Goal: Task Accomplishment & Management: Complete application form

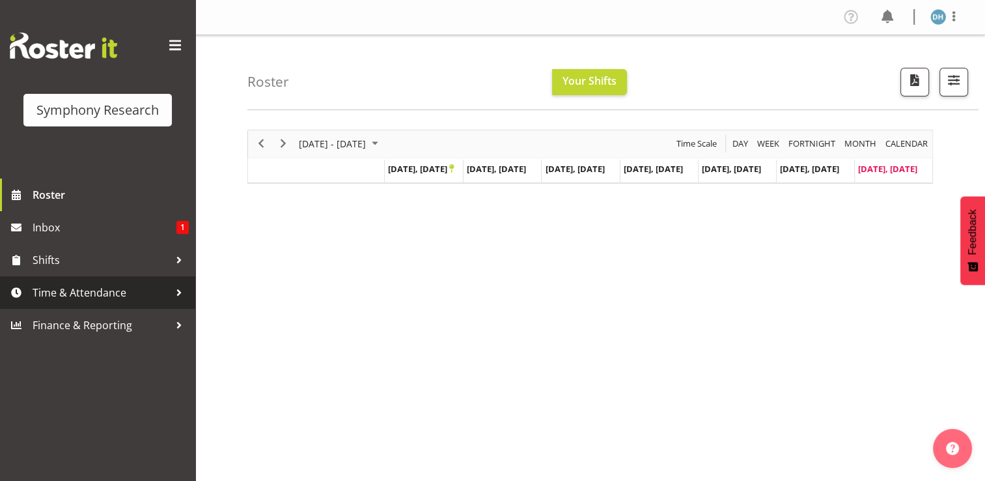
click at [78, 292] on span "Time & Attendance" at bounding box center [101, 293] width 137 height 20
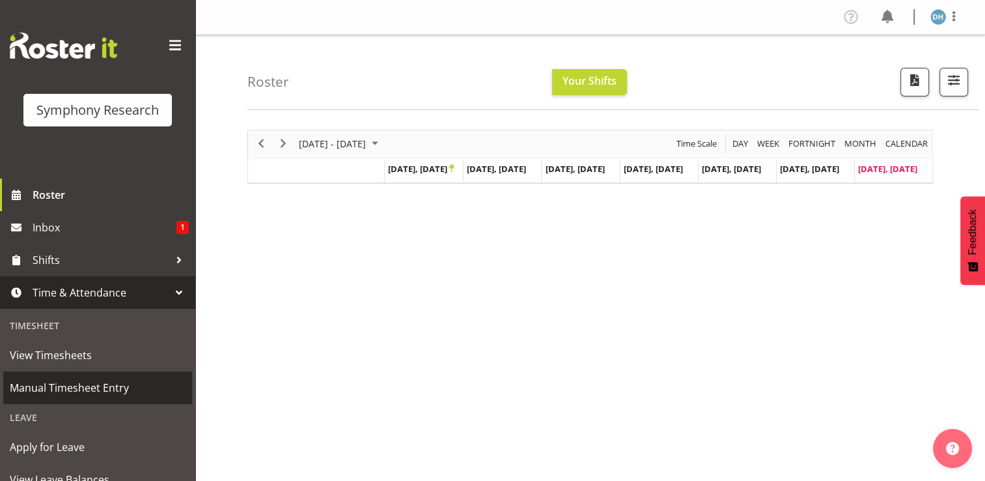
drag, startPoint x: 60, startPoint y: 390, endPoint x: 79, endPoint y: 390, distance: 19.5
click at [60, 390] on span "Manual Timesheet Entry" at bounding box center [98, 388] width 176 height 20
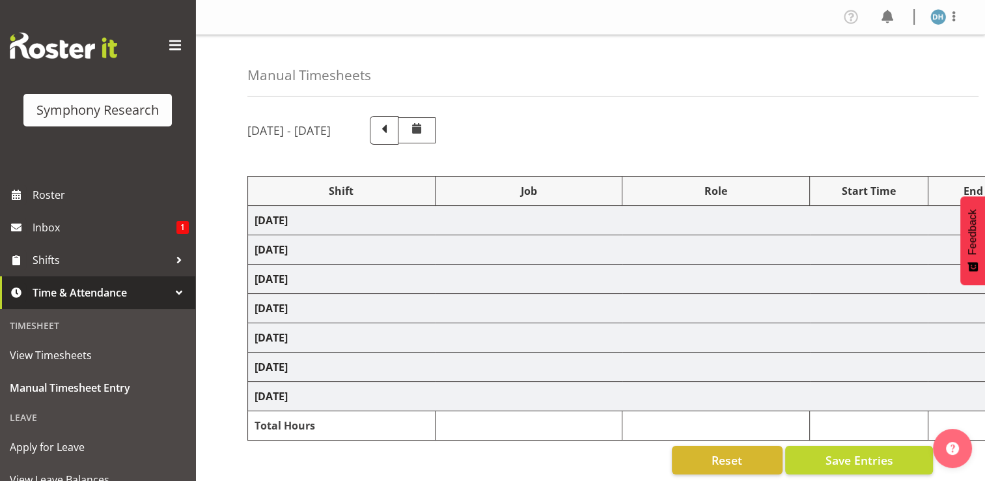
select select "56692"
select select "10499"
select select "47"
select select "26078"
select select "10691"
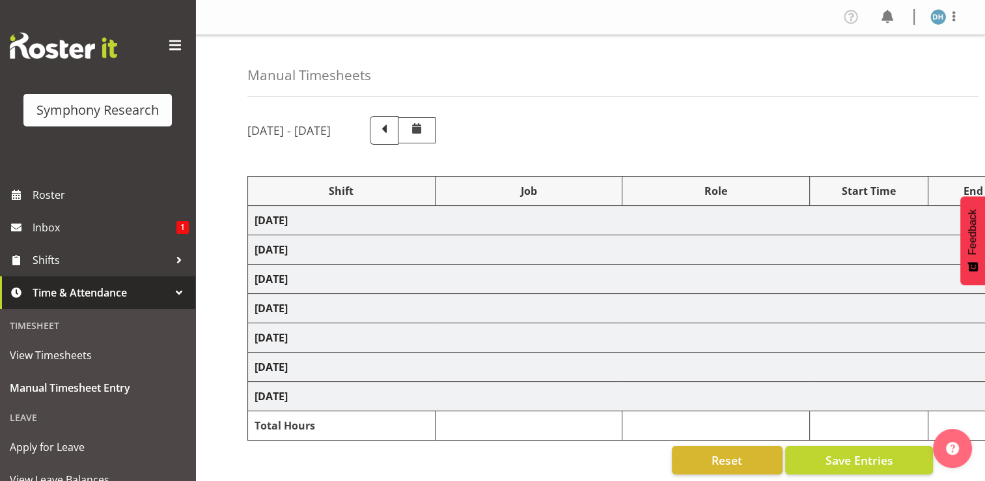
select select "26078"
select select "10691"
select select "47"
select select "26078"
select select "10691"
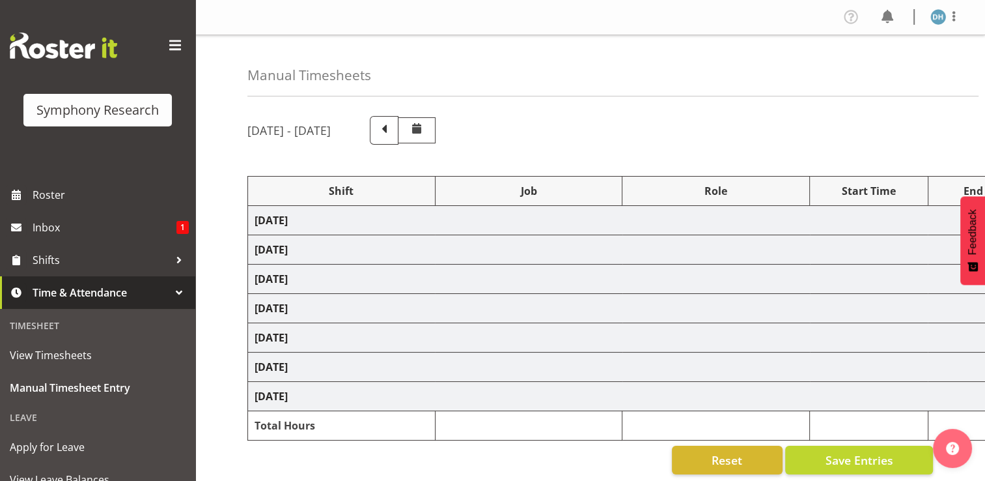
select select "47"
select select "26078"
select select "10691"
select select "47"
select select "26078"
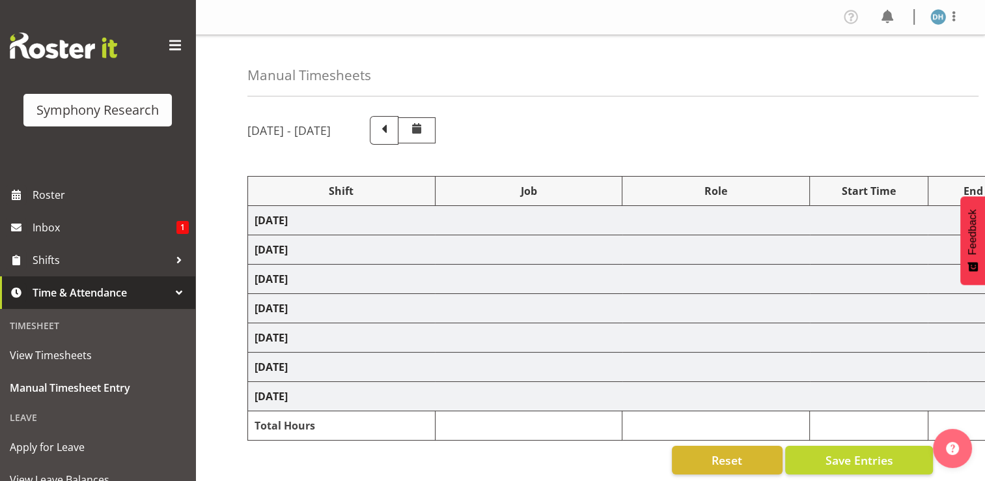
select select "10691"
select select "47"
select select "26078"
select select "10691"
select select "47"
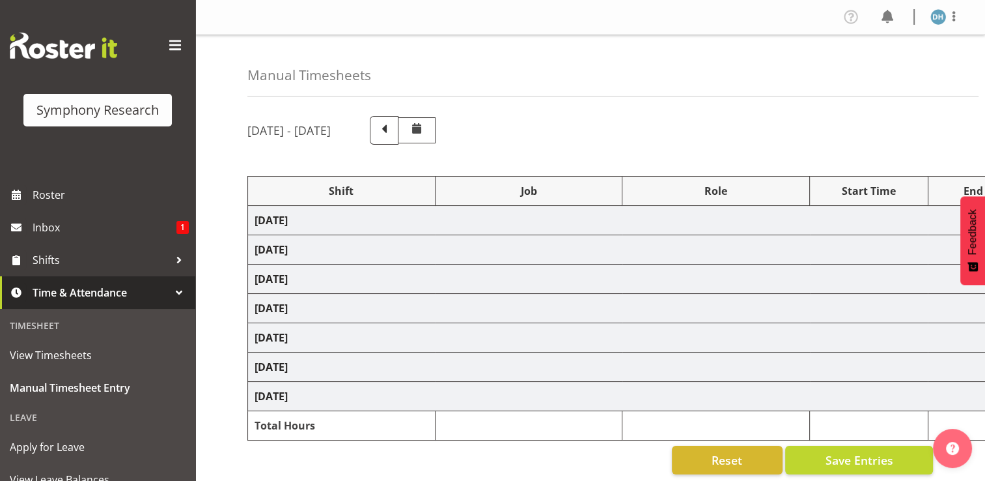
select select "56692"
select select "10499"
select select "47"
select select "26078"
select select "10691"
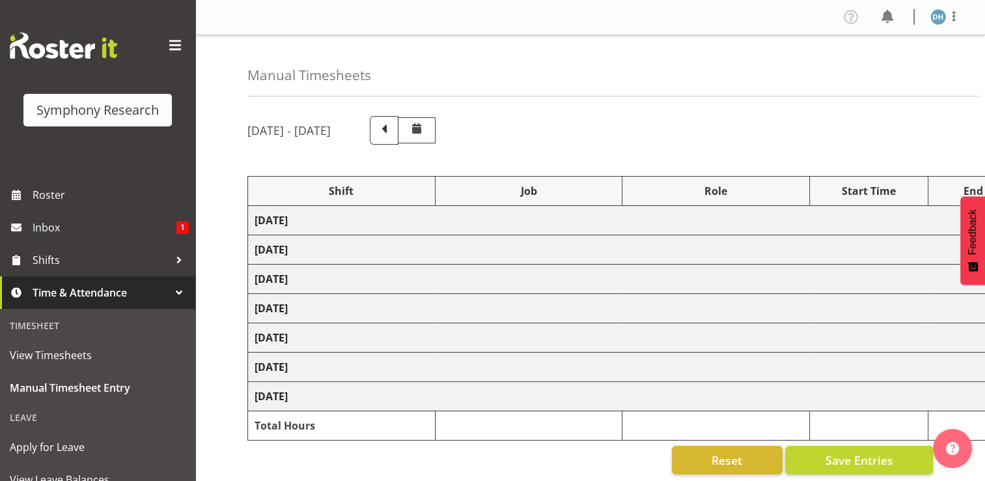
select select "26078"
select select "10691"
select select "47"
select select "26078"
select select "10691"
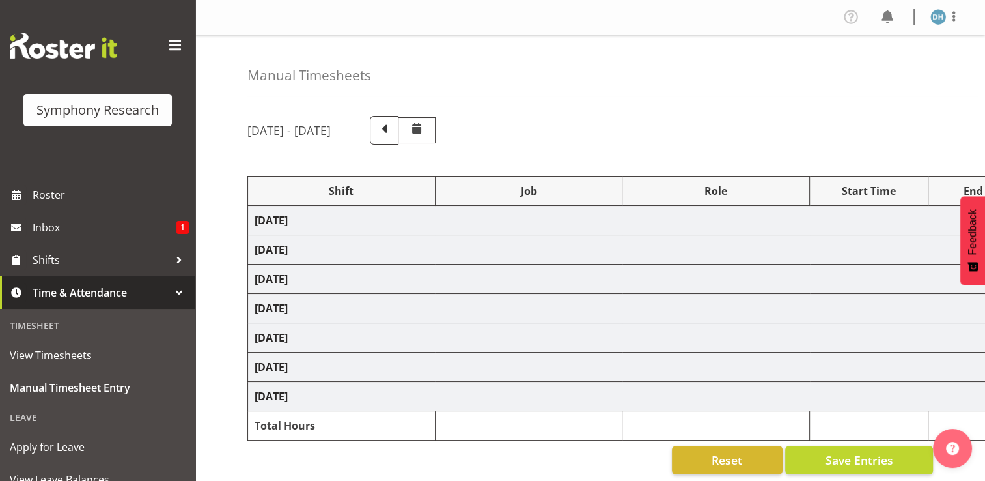
select select "47"
select select "26078"
select select "10691"
select select "47"
select select "26078"
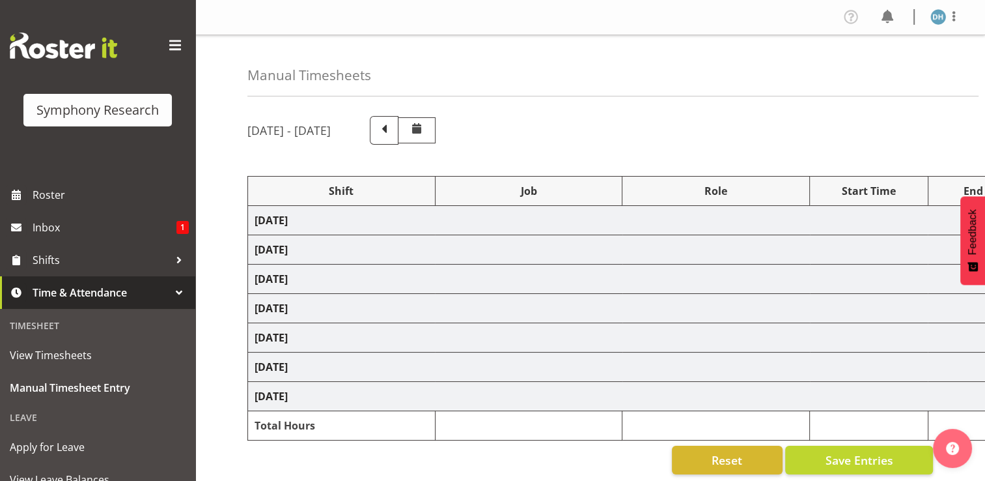
select select "10691"
select select "26078"
select select "10691"
select select "47"
select select "26078"
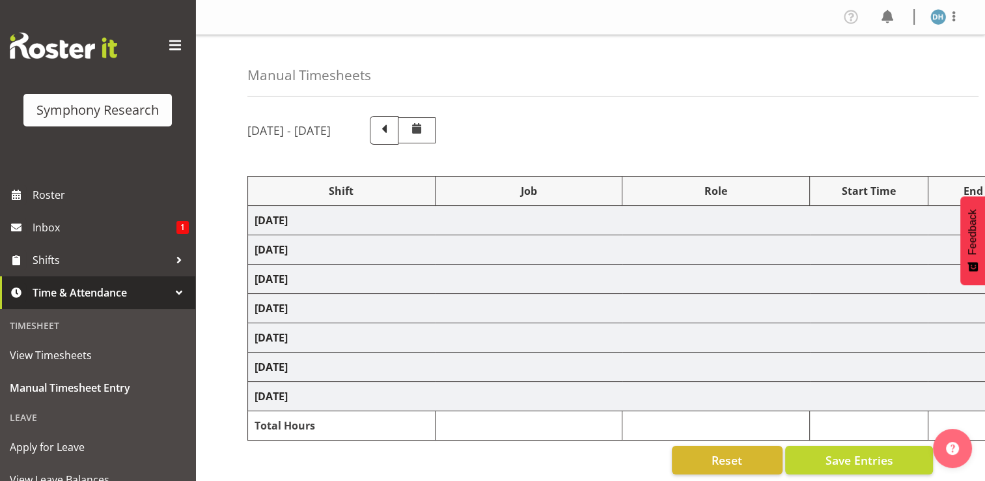
select select "10691"
select select "47"
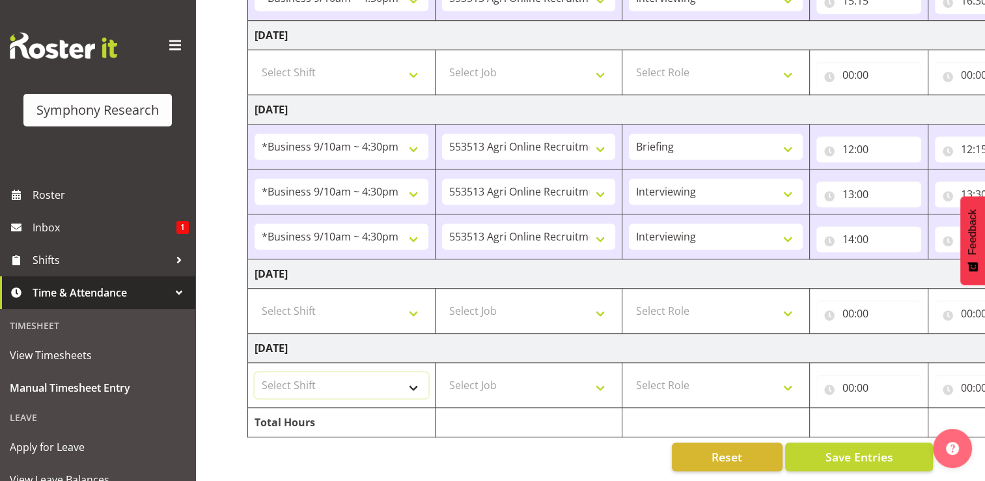
click at [417, 377] on select "Select Shift !!Weekend Residential (Roster IT Shift Label) *Business 9/10am ~ 4…" at bounding box center [342, 385] width 174 height 26
select select "17154"
click at [255, 372] on select "Select Shift !!Weekend Residential (Roster IT Shift Label) *Business 9/10am ~ 4…" at bounding box center [342, 385] width 174 height 26
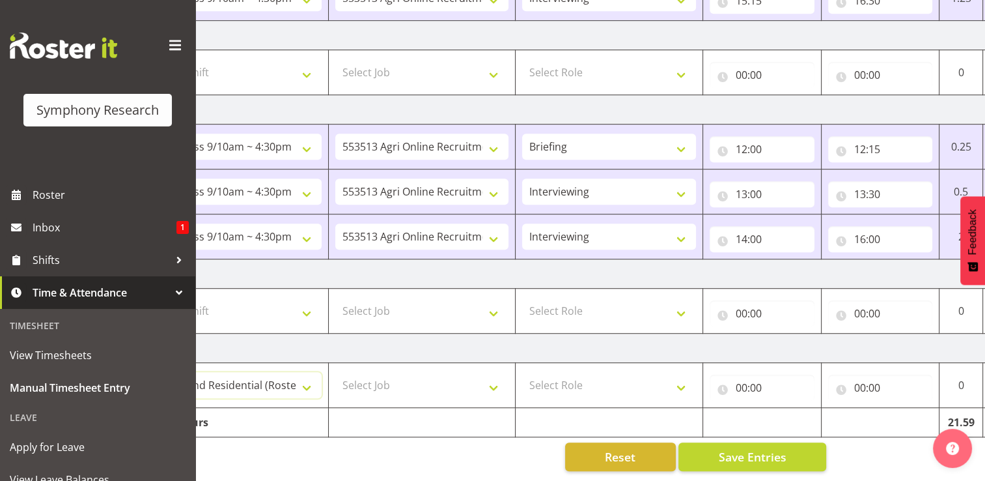
scroll to position [0, 174]
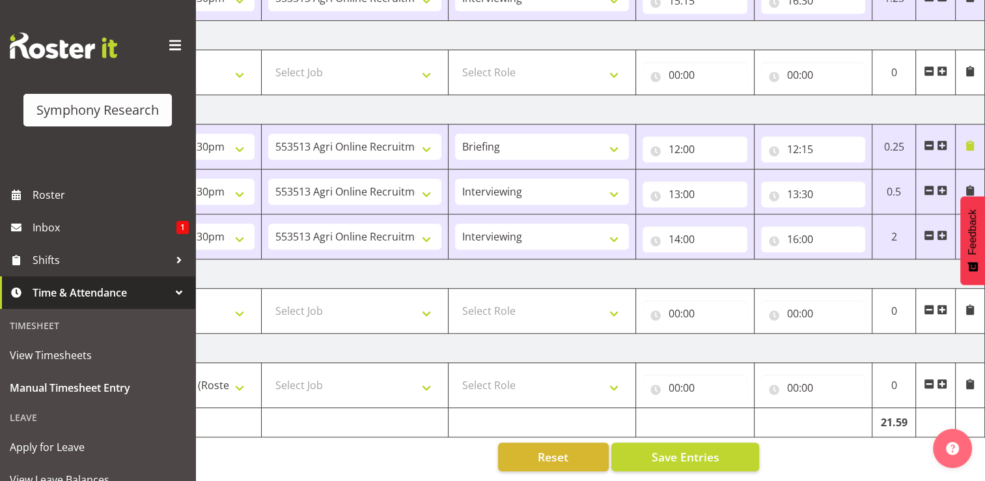
click at [943, 378] on span at bounding box center [942, 383] width 10 height 10
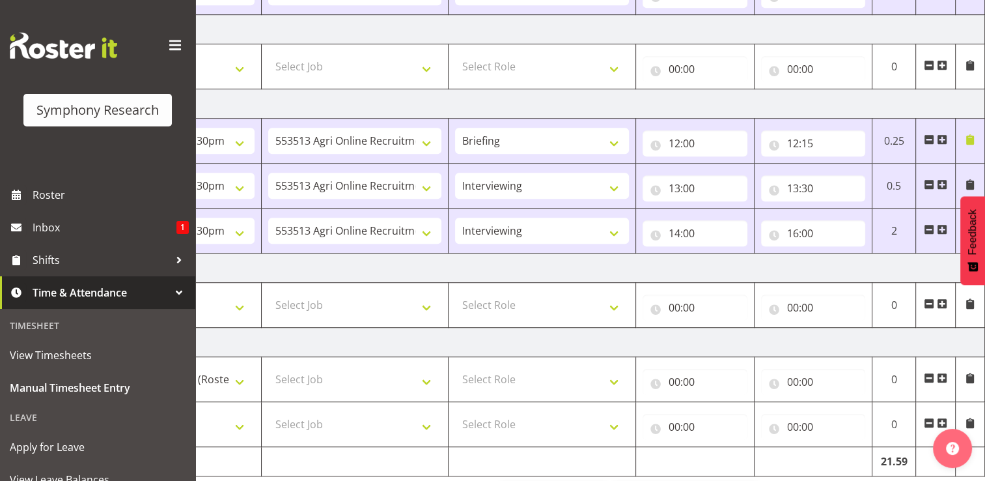
click at [942, 418] on span at bounding box center [942, 422] width 10 height 10
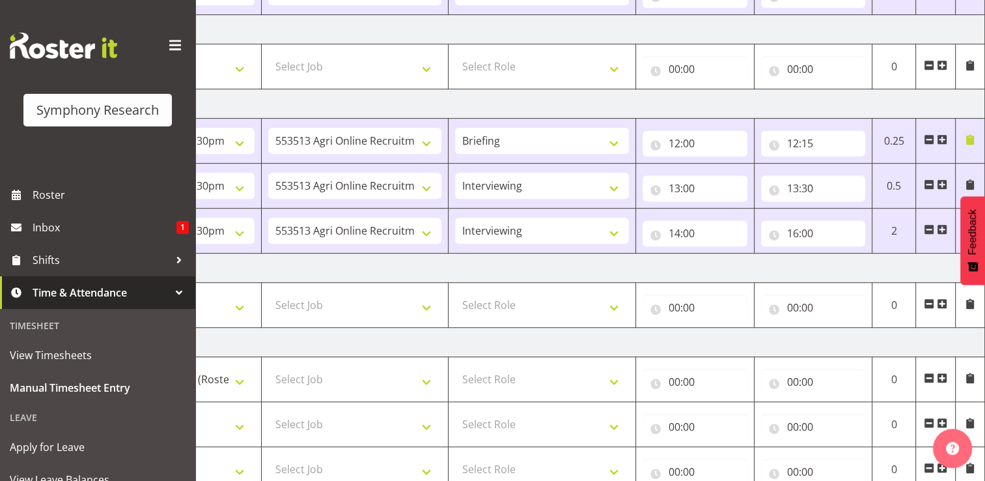
scroll to position [907, 0]
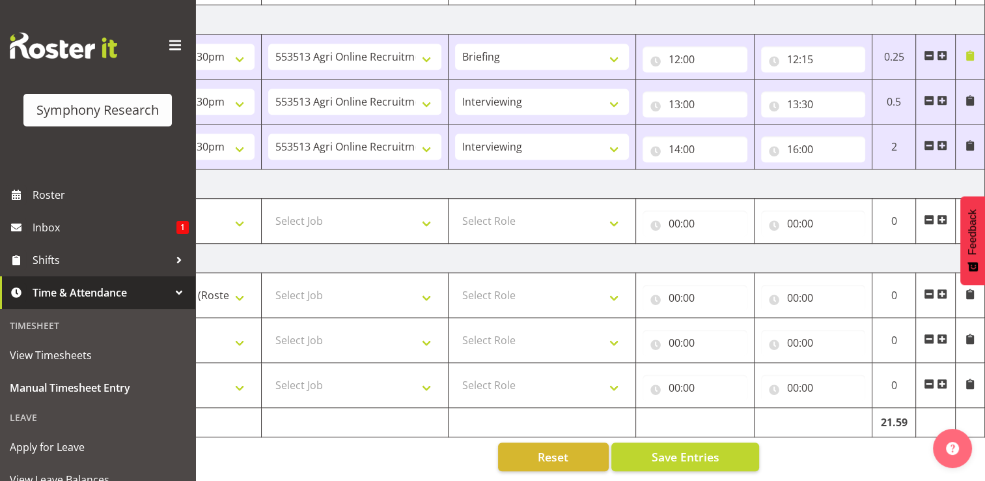
click at [944, 378] on span at bounding box center [942, 383] width 10 height 10
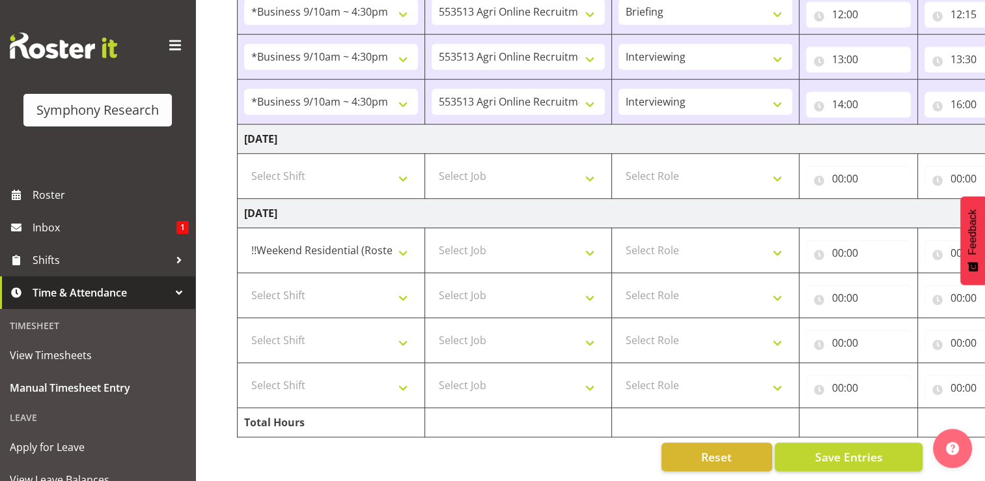
scroll to position [0, 0]
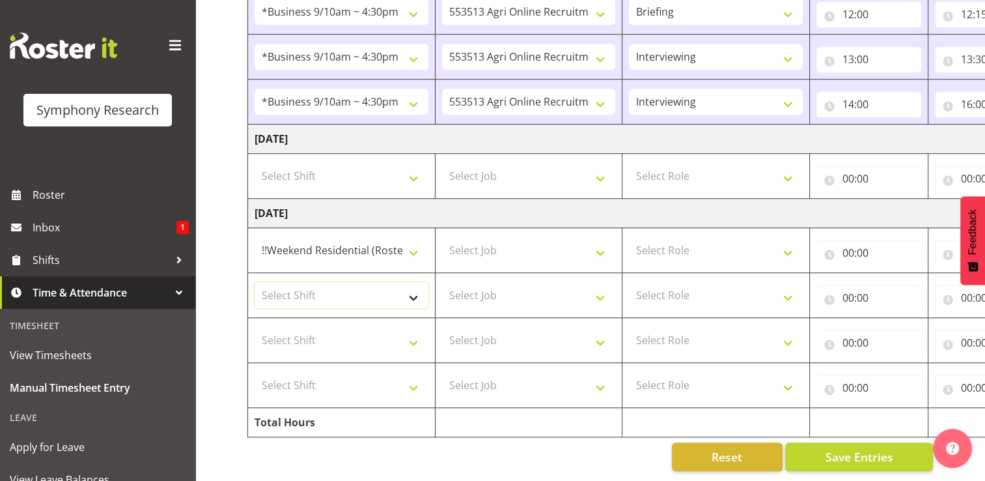
click at [417, 285] on select "Select Shift !!Weekend Residential (Roster IT Shift Label) *Business 9/10am ~ 4…" at bounding box center [342, 295] width 174 height 26
select select "17154"
click at [255, 282] on select "Select Shift !!Weekend Residential (Roster IT Shift Label) *Business 9/10am ~ 4…" at bounding box center [342, 295] width 174 height 26
click at [414, 335] on select "Select Shift !!Weekend Residential (Roster IT Shift Label) *Business 9/10am ~ 4…" at bounding box center [342, 340] width 174 height 26
select select "17154"
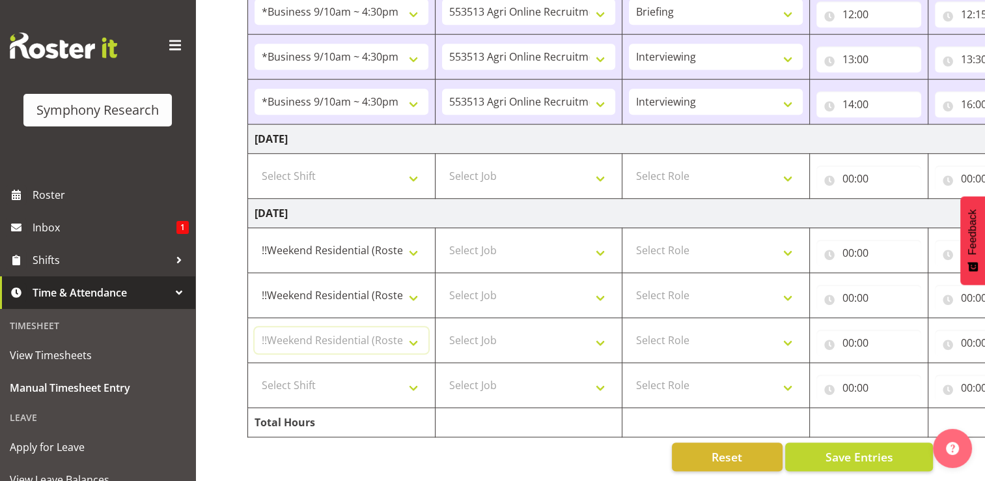
click at [255, 327] on select "Select Shift !!Weekend Residential (Roster IT Shift Label) *Business 9/10am ~ 4…" at bounding box center [342, 340] width 174 height 26
click at [415, 376] on select "Select Shift !!Weekend Residential (Roster IT Shift Label) *Business 9/10am ~ 4…" at bounding box center [342, 385] width 174 height 26
select select "17154"
click at [255, 372] on select "Select Shift !!Weekend Residential (Roster IT Shift Label) *Business 9/10am ~ 4…" at bounding box center [342, 385] width 174 height 26
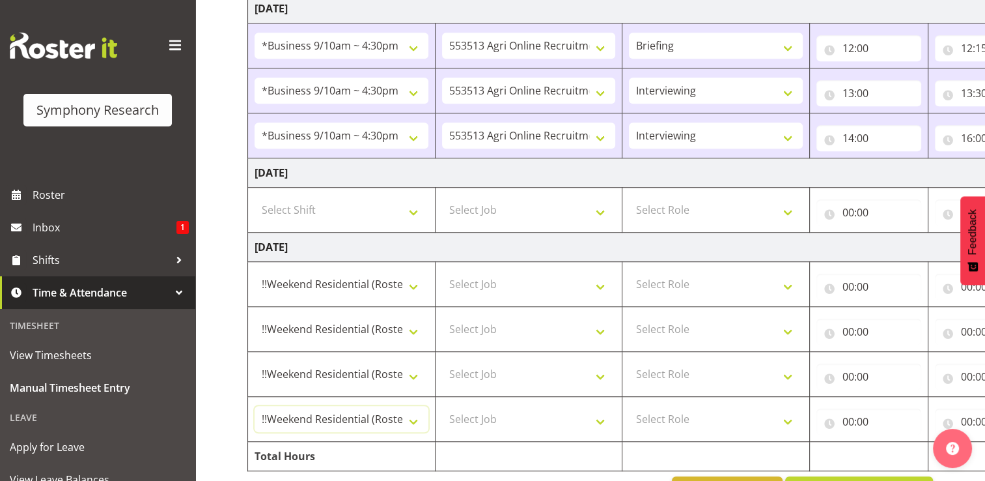
scroll to position [952, 0]
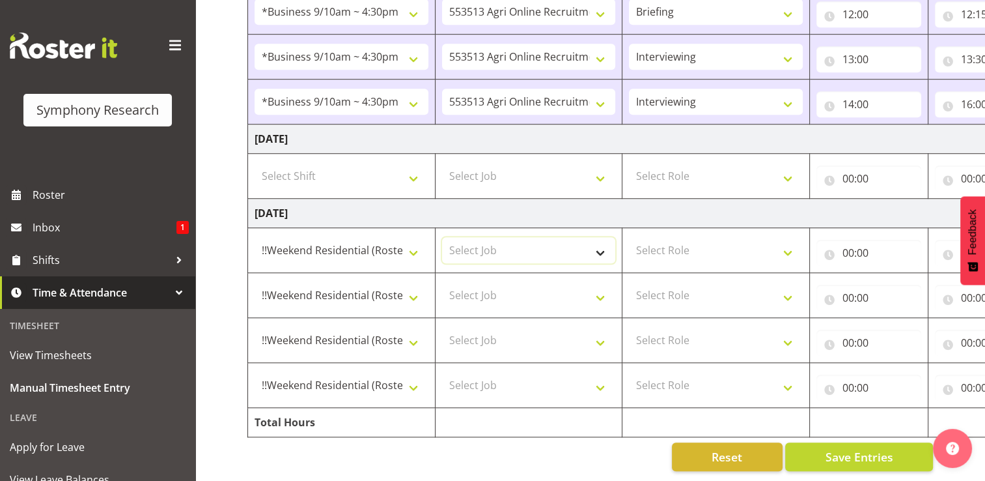
click at [602, 246] on select "Select Job 550060 IF Admin 553492 World Poll Aus Wave 2 Main 2025 553493 World …" at bounding box center [529, 250] width 174 height 26
click at [442, 237] on select "Select Job 550060 IF Admin 553492 World Poll Aus Wave 2 Main 2025 553493 World …" at bounding box center [529, 250] width 174 height 26
click at [602, 245] on select "550060 IF Admin 553492 World Poll Aus Wave 2 Main 2025 553493 World Poll NZ Wav…" at bounding box center [529, 250] width 174 height 26
select select "10527"
click at [442, 237] on select "550060 IF Admin 553492 World Poll Aus Wave 2 Main 2025 553493 World Poll NZ Wav…" at bounding box center [529, 250] width 174 height 26
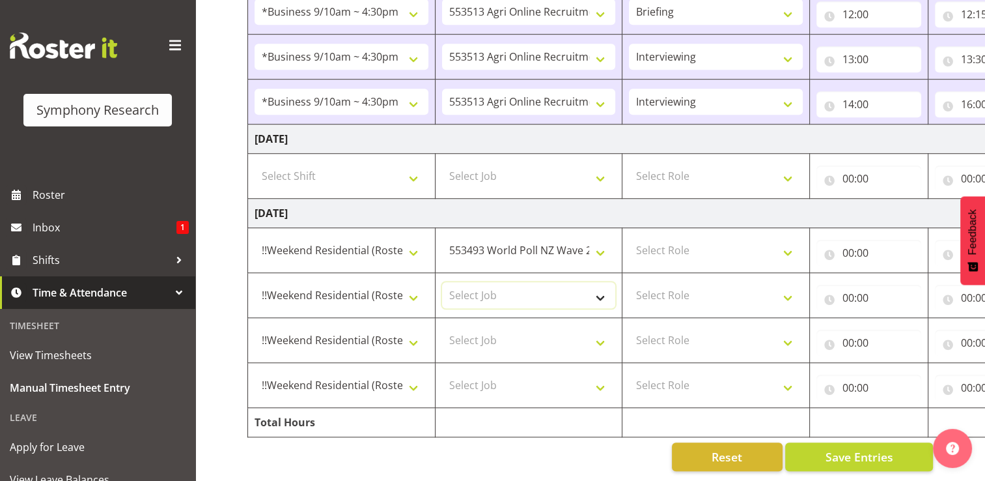
click at [598, 285] on select "Select Job 550060 IF Admin 553492 World Poll Aus Wave 2 Main 2025 553493 World …" at bounding box center [529, 295] width 174 height 26
select select "10527"
click at [442, 282] on select "Select Job 550060 IF Admin 553492 World Poll Aus Wave 2 Main 2025 553493 World …" at bounding box center [529, 295] width 174 height 26
click at [604, 335] on select "Select Job 550060 IF Admin 553492 World Poll Aus Wave 2 Main 2025 553493 World …" at bounding box center [529, 340] width 174 height 26
select select "10499"
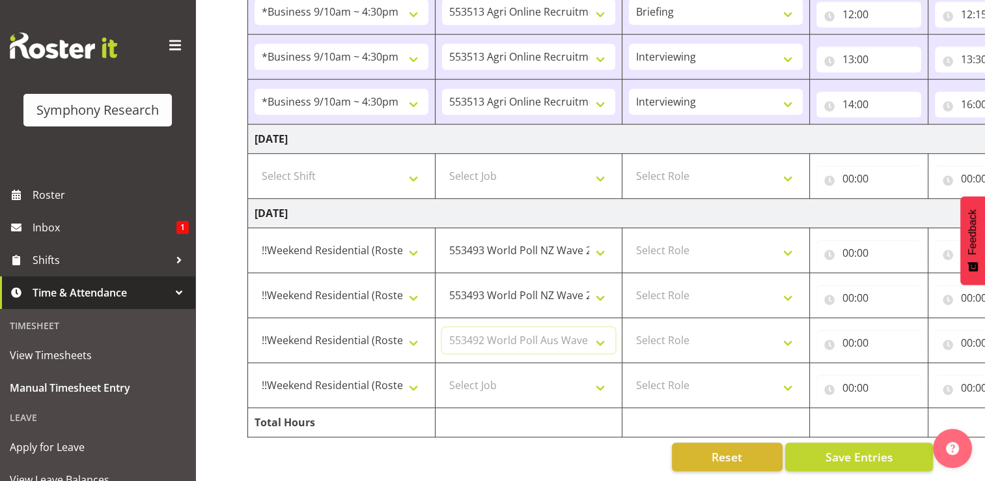
click at [442, 327] on select "Select Job 550060 IF Admin 553492 World Poll Aus Wave 2 Main 2025 553493 World …" at bounding box center [529, 340] width 174 height 26
click at [599, 379] on select "Select Job 550060 IF Admin 553492 World Poll Aus Wave 2 Main 2025 553493 World …" at bounding box center [529, 385] width 174 height 26
select select "10499"
click at [442, 372] on select "Select Job 550060 IF Admin 553492 World Poll Aus Wave 2 Main 2025 553493 World …" at bounding box center [529, 385] width 174 height 26
click at [789, 241] on select "Select Role Briefing Interviewing" at bounding box center [716, 250] width 174 height 26
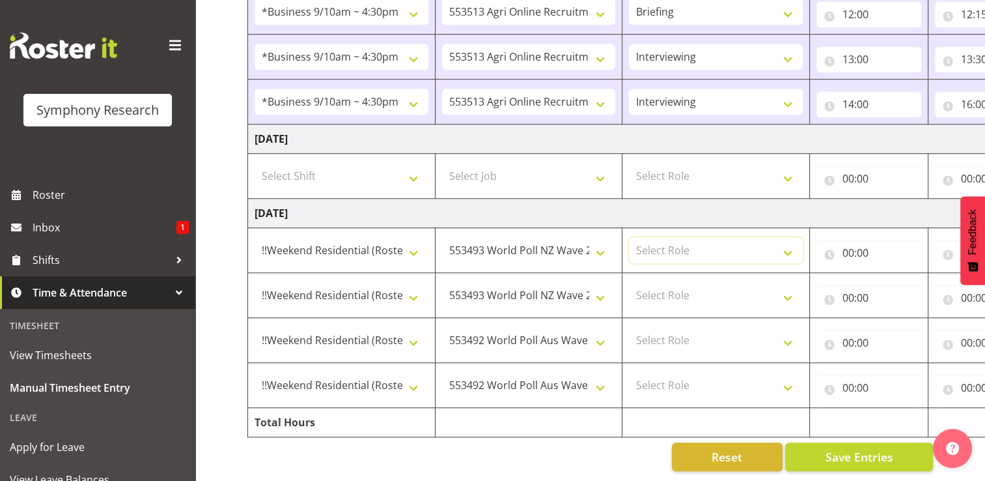
select select "297"
click at [629, 237] on select "Select Role Briefing Interviewing" at bounding box center [716, 250] width 174 height 26
click at [787, 290] on select "Select Role Briefing Interviewing" at bounding box center [716, 295] width 174 height 26
select select "47"
click at [629, 282] on select "Select Role Briefing Interviewing" at bounding box center [716, 295] width 174 height 26
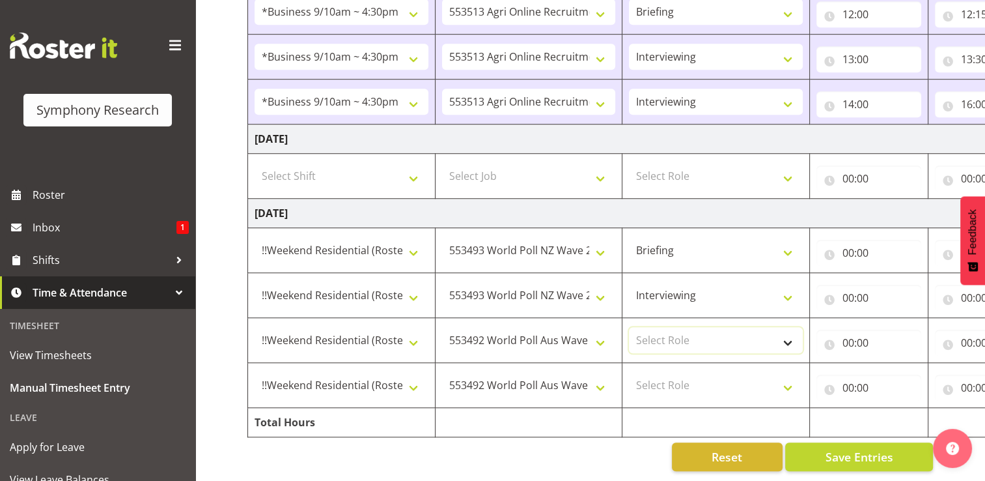
click at [791, 333] on select "Select Role Briefing Interviewing" at bounding box center [716, 340] width 174 height 26
select select "47"
click at [629, 327] on select "Select Role Briefing Interviewing" at bounding box center [716, 340] width 174 height 26
click at [789, 378] on select "Select Role Briefing Interviewing" at bounding box center [716, 385] width 174 height 26
select select "47"
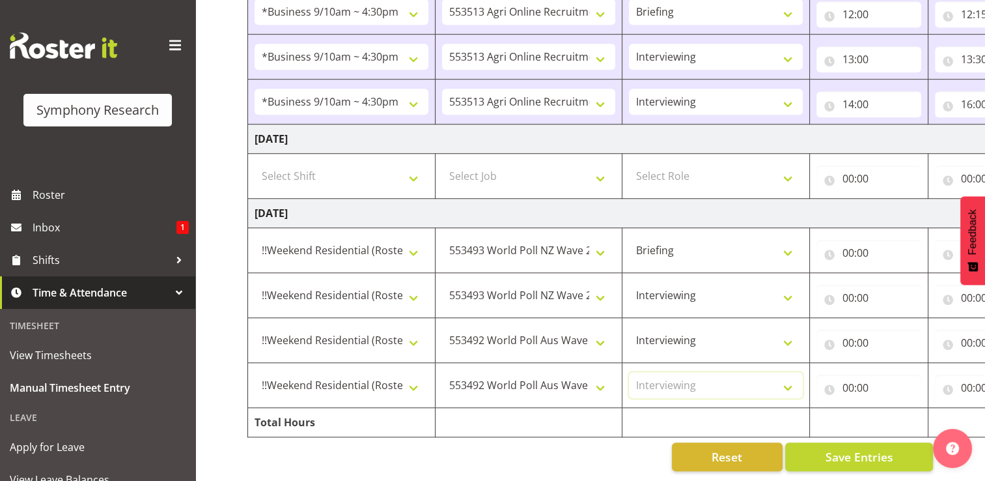
click at [629, 372] on select "Select Role Briefing Interviewing" at bounding box center [716, 385] width 174 height 26
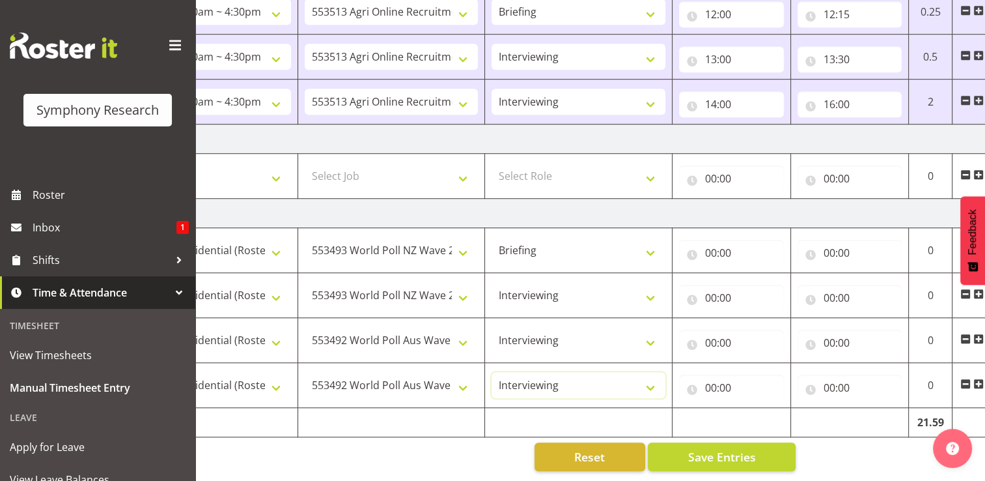
scroll to position [0, 174]
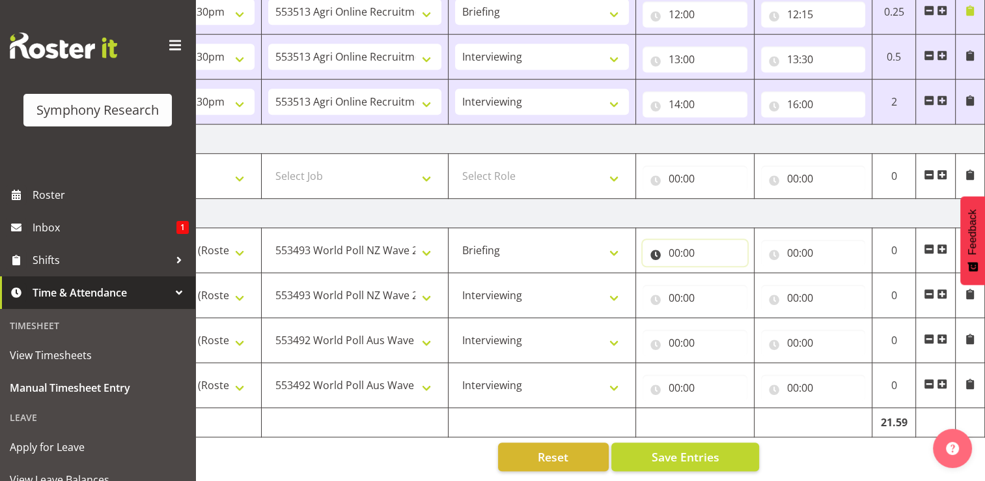
click at [686, 242] on input "00:00" at bounding box center [695, 253] width 105 height 26
click at [731, 279] on select "00 01 02 03 04 05 06 07 08 09 10 11 12 13 14 15 16 17 18 19 20 21 22 23" at bounding box center [731, 286] width 29 height 26
select select "12"
click at [717, 273] on select "00 01 02 03 04 05 06 07 08 09 10 11 12 13 14 15 16 17 18 19 20 21 22 23" at bounding box center [731, 286] width 29 height 26
type input "12:00"
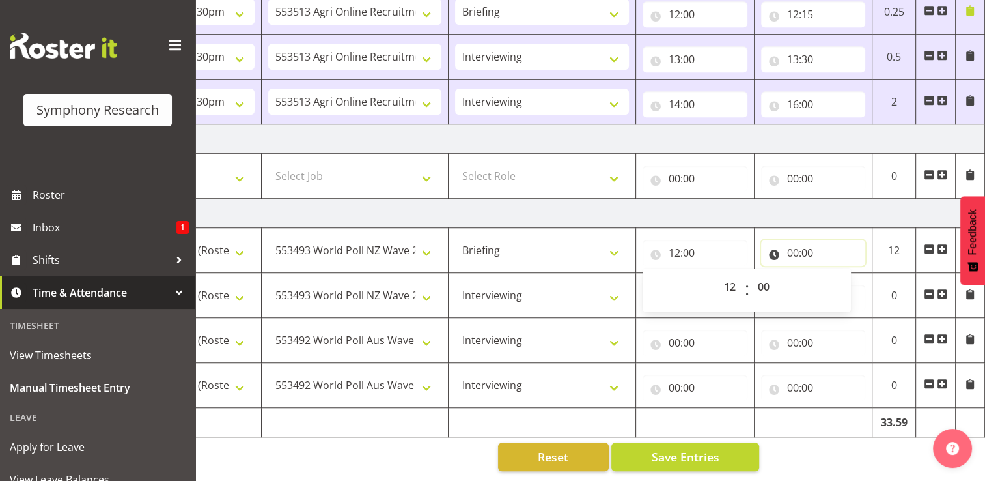
click at [797, 244] on input "00:00" at bounding box center [813, 253] width 105 height 26
click at [850, 277] on select "00 01 02 03 04 05 06 07 08 09 10 11 12 13 14 15 16 17 18 19 20 21 22 23" at bounding box center [849, 286] width 29 height 26
select select "12"
click at [835, 273] on select "00 01 02 03 04 05 06 07 08 09 10 11 12 13 14 15 16 17 18 19 20 21 22 23" at bounding box center [849, 286] width 29 height 26
type input "12:00"
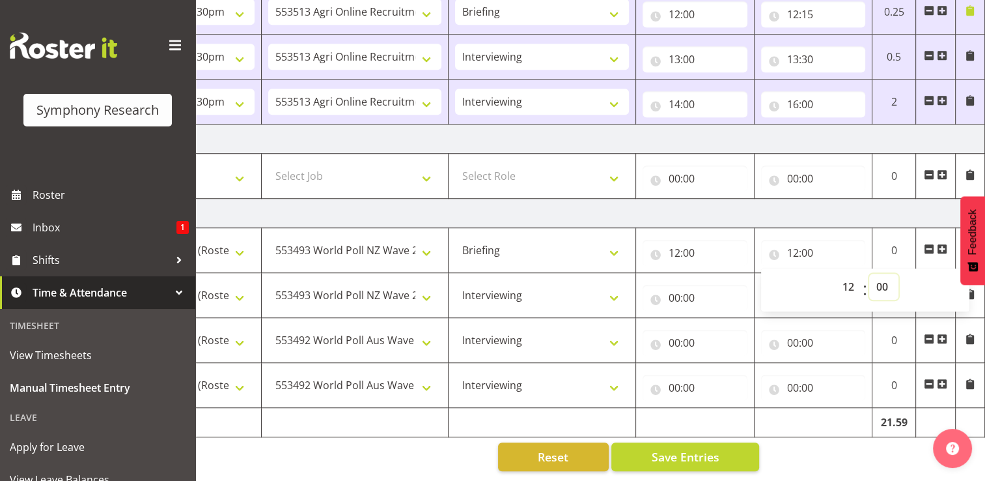
click at [889, 280] on select "00 01 02 03 04 05 06 07 08 09 10 11 12 13 14 15 16 17 18 19 20 21 22 23 24 25 2…" at bounding box center [883, 286] width 29 height 26
select select "8"
click at [869, 273] on select "00 01 02 03 04 05 06 07 08 09 10 11 12 13 14 15 16 17 18 19 20 21 22 23 24 25 2…" at bounding box center [883, 286] width 29 height 26
type input "12:08"
click at [688, 289] on input "00:00" at bounding box center [695, 298] width 105 height 26
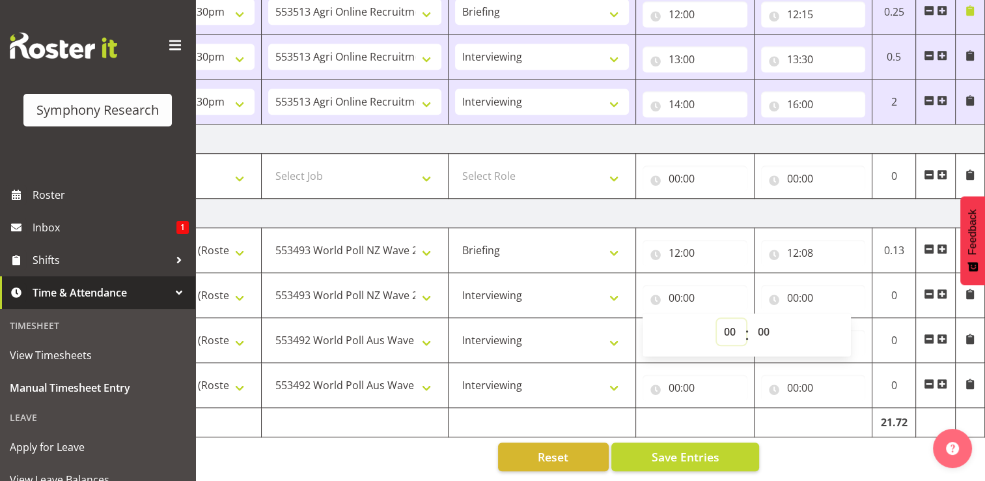
click at [733, 326] on select "00 01 02 03 04 05 06 07 08 09 10 11 12 13 14 15 16 17 18 19 20 21 22 23" at bounding box center [731, 331] width 29 height 26
select select "12"
click at [717, 318] on select "00 01 02 03 04 05 06 07 08 09 10 11 12 13 14 15 16 17 18 19 20 21 22 23" at bounding box center [731, 331] width 29 height 26
type input "12:00"
click at [769, 324] on select "00 01 02 03 04 05 06 07 08 09 10 11 12 13 14 15 16 17 18 19 20 21 22 23 24 25 2…" at bounding box center [765, 331] width 29 height 26
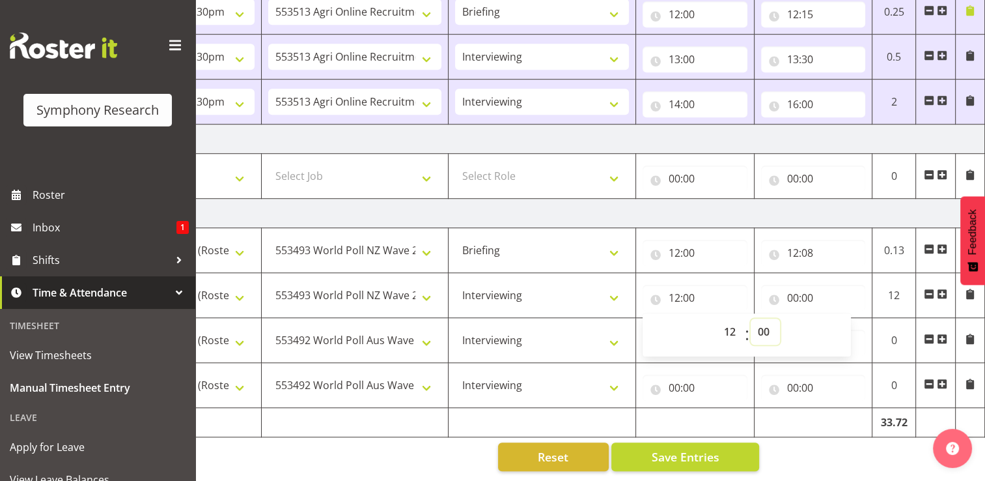
select select "8"
click at [751, 318] on select "00 01 02 03 04 05 06 07 08 09 10 11 12 13 14 15 16 17 18 19 20 21 22 23 24 25 2…" at bounding box center [765, 331] width 29 height 26
type input "12:08"
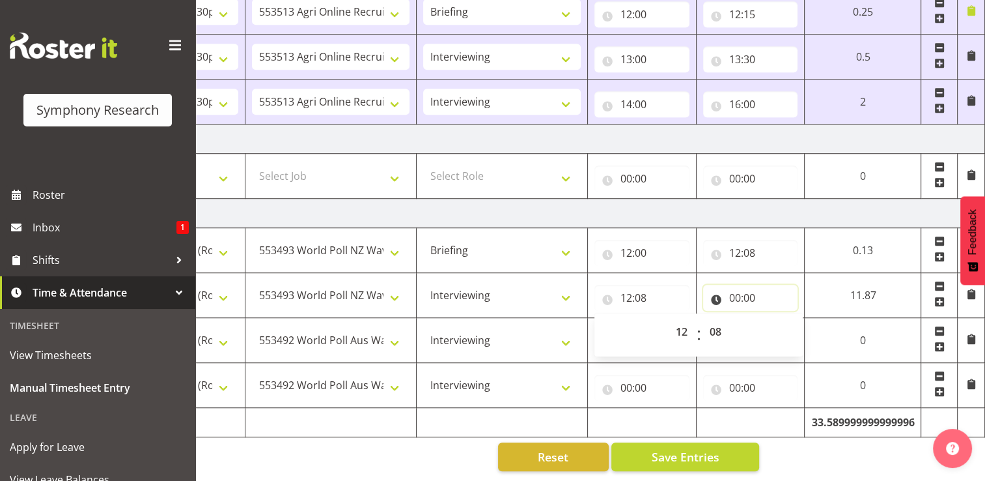
click at [748, 294] on input "00:00" at bounding box center [750, 298] width 95 height 26
click at [791, 324] on select "00 01 02 03 04 05 06 07 08 09 10 11 12 13 14 15 16 17 18 19 20 21 22 23" at bounding box center [791, 331] width 29 height 26
select select "14"
click at [807, 318] on select "00 01 02 03 04 05 06 07 08 09 10 11 12 13 14 15 16 17 18 19 20 21 22 23" at bounding box center [791, 331] width 29 height 26
type input "14:00"
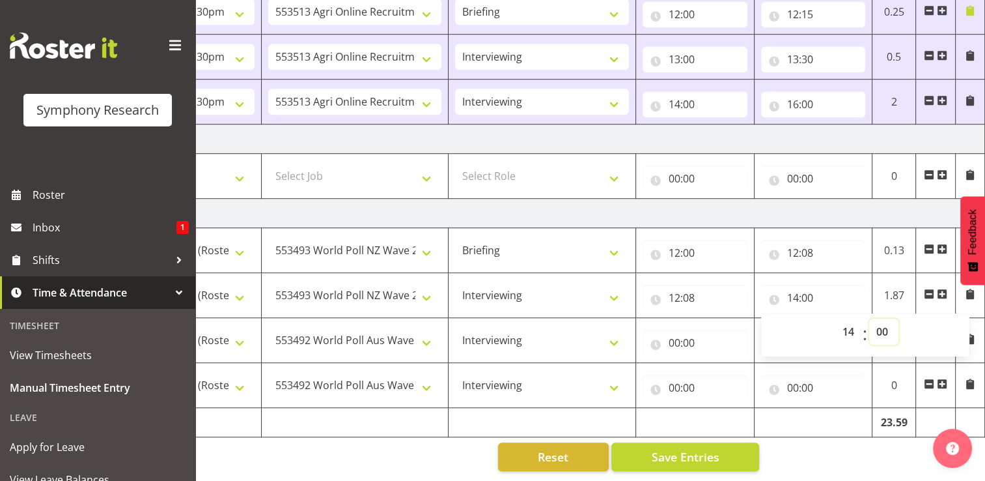
click at [881, 324] on select "00 01 02 03 04 05 06 07 08 09 10 11 12 13 14 15 16 17 18 19 20 21 22 23 24 25 2…" at bounding box center [883, 331] width 29 height 26
select select "39"
click at [869, 318] on select "00 01 02 03 04 05 06 07 08 09 10 11 12 13 14 15 16 17 18 19 20 21 22 23 24 25 2…" at bounding box center [883, 331] width 29 height 26
type input "14:39"
click at [686, 335] on input "00:00" at bounding box center [695, 342] width 105 height 26
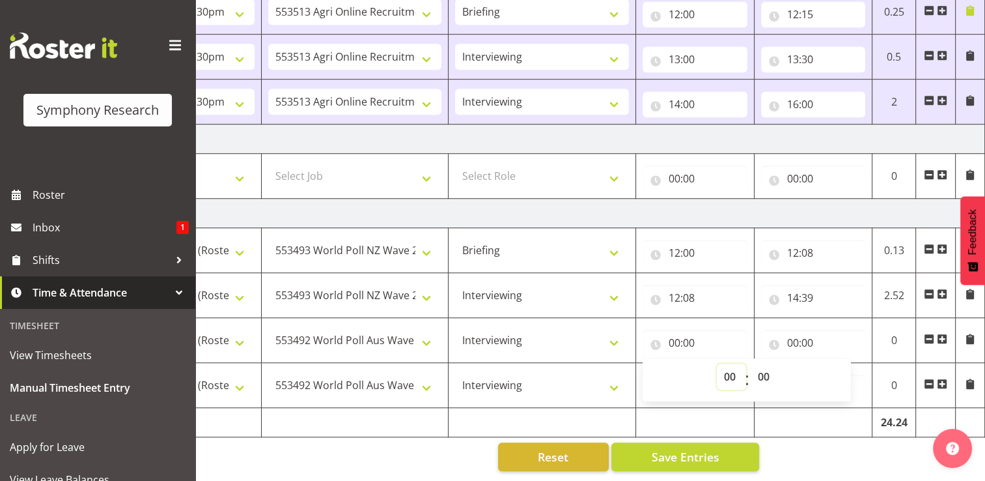
click at [735, 369] on select "00 01 02 03 04 05 06 07 08 09 10 11 12 13 14 15 16 17 18 19 20 21 22 23" at bounding box center [731, 376] width 29 height 26
select select "14"
click at [717, 363] on select "00 01 02 03 04 05 06 07 08 09 10 11 12 13 14 15 16 17 18 19 20 21 22 23" at bounding box center [731, 376] width 29 height 26
type input "14:00"
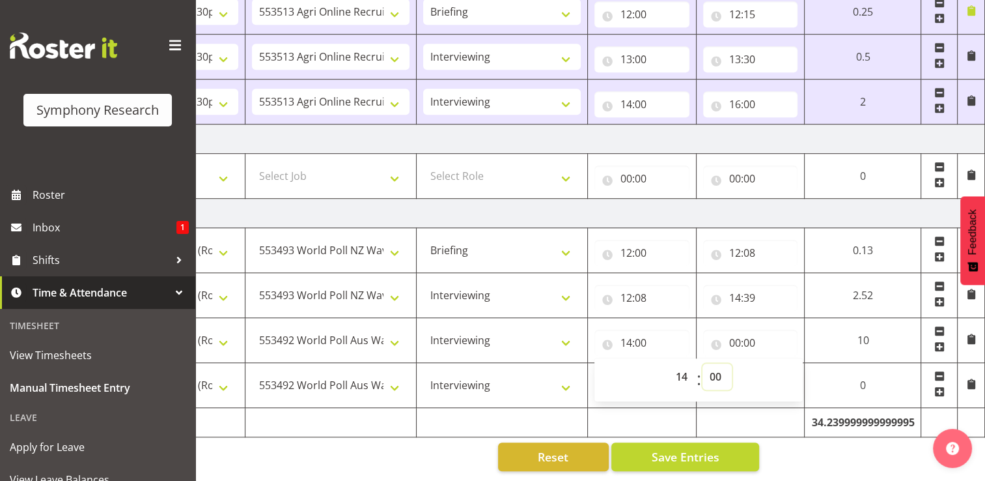
click at [717, 373] on select "00 01 02 03 04 05 06 07 08 09 10 11 12 13 14 15 16 17 18 19 20 21 22 23 24 25 2…" at bounding box center [717, 376] width 29 height 26
click at [751, 290] on input "14:39" at bounding box center [750, 298] width 95 height 26
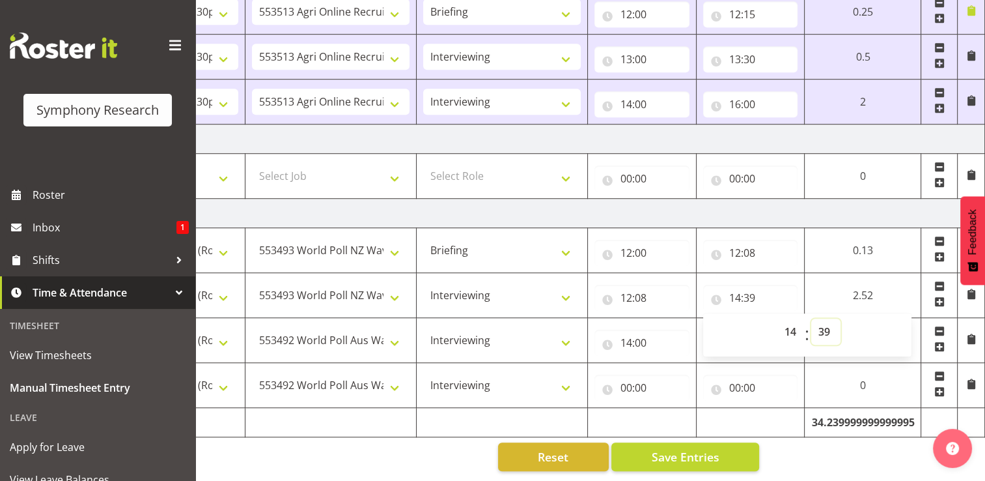
click at [824, 323] on select "00 01 02 03 04 05 06 07 08 09 10 11 12 13 14 15 16 17 18 19 20 21 22 23 24 25 2…" at bounding box center [825, 331] width 29 height 26
select select "29"
click at [841, 318] on select "00 01 02 03 04 05 06 07 08 09 10 11 12 13 14 15 16 17 18 19 20 21 22 23 24 25 2…" at bounding box center [825, 331] width 29 height 26
type input "14:29"
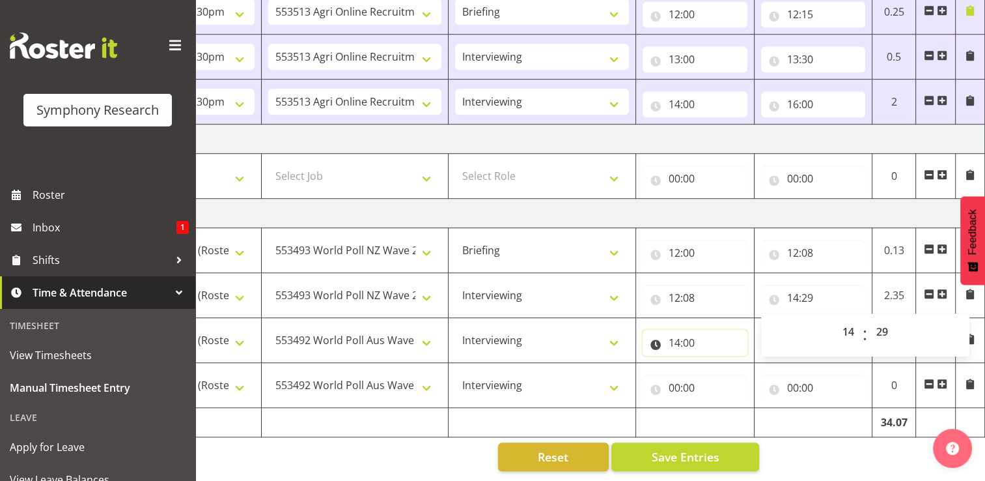
click at [692, 335] on input "14:00" at bounding box center [695, 342] width 105 height 26
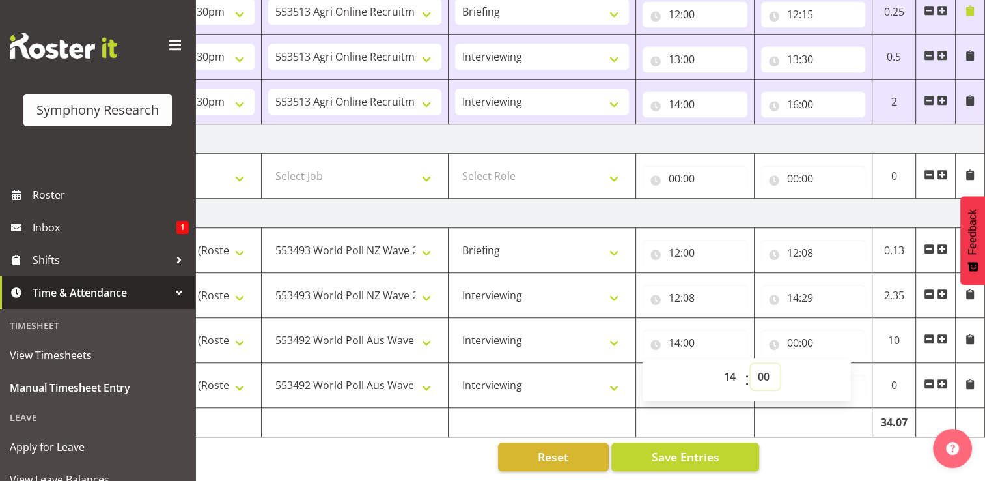
click at [761, 367] on select "00 01 02 03 04 05 06 07 08 09 10 11 12 13 14 15 16 17 18 19 20 21 22 23 24 25 2…" at bounding box center [765, 376] width 29 height 26
select select "29"
click at [751, 363] on select "00 01 02 03 04 05 06 07 08 09 10 11 12 13 14 15 16 17 18 19 20 21 22 23 24 25 2…" at bounding box center [765, 376] width 29 height 26
type input "14:29"
click at [807, 338] on input "00:00" at bounding box center [813, 342] width 105 height 26
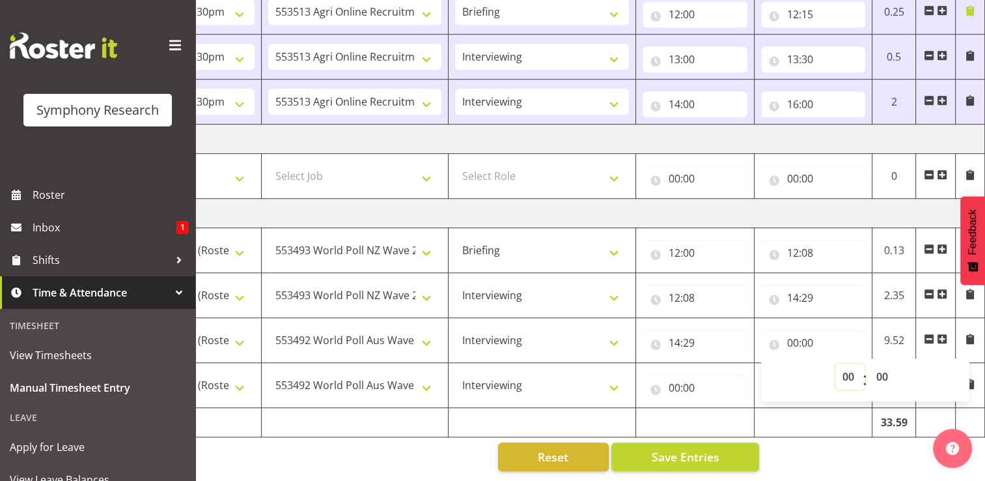
click at [847, 369] on select "00 01 02 03 04 05 06 07 08 09 10 11 12 13 14 15 16 17 18 19 20 21 22 23" at bounding box center [849, 376] width 29 height 26
select select "17"
click at [835, 363] on select "00 01 02 03 04 05 06 07 08 09 10 11 12 13 14 15 16 17 18 19 20 21 22 23" at bounding box center [849, 376] width 29 height 26
type input "17:00"
click at [880, 369] on select "00 01 02 03 04 05 06 07 08 09 10 11 12 13 14 15 16 17 18 19 20 21 22 23 24 25 2…" at bounding box center [883, 376] width 29 height 26
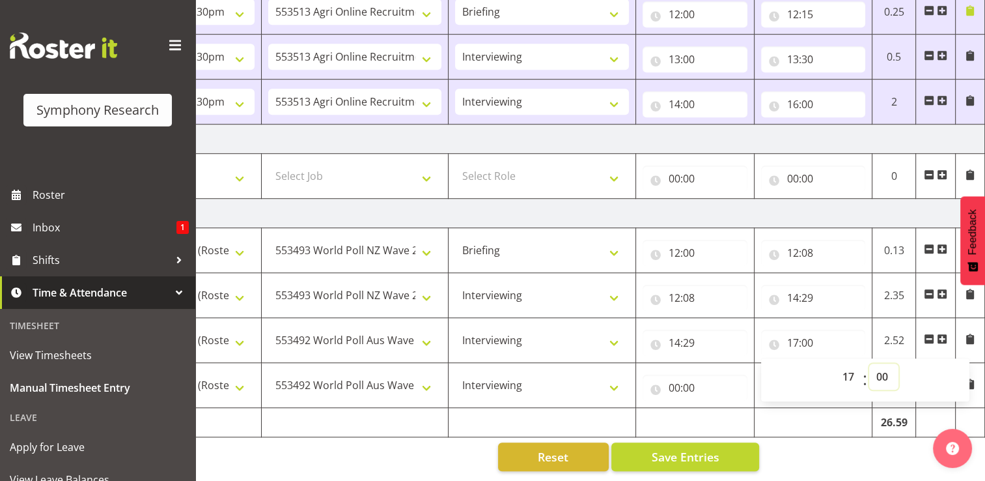
select select "15"
click at [869, 363] on select "00 01 02 03 04 05 06 07 08 09 10 11 12 13 14 15 16 17 18 19 20 21 22 23 24 25 2…" at bounding box center [883, 376] width 29 height 26
type input "17:15"
click at [680, 379] on input "00:00" at bounding box center [695, 387] width 105 height 26
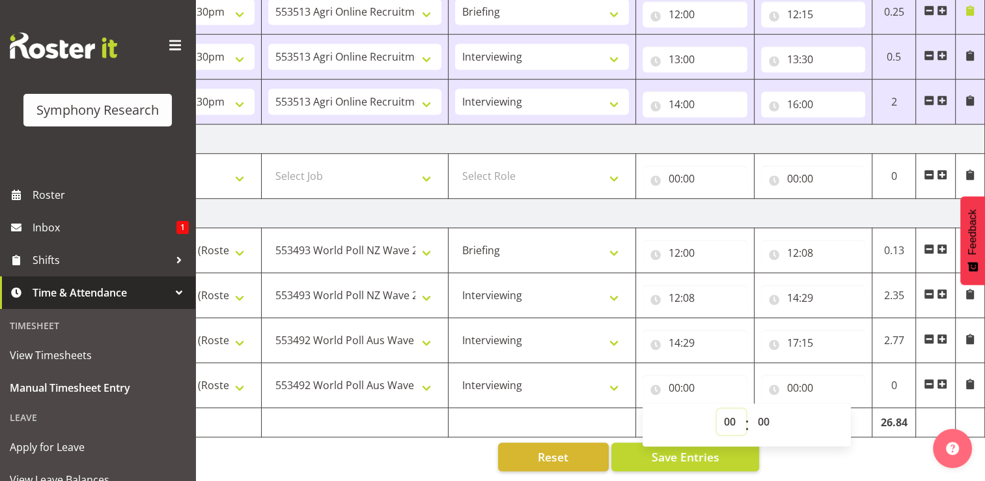
click at [732, 413] on select "00 01 02 03 04 05 06 07 08 09 10 11 12 13 14 15 16 17 18 19 20 21 22 23" at bounding box center [731, 421] width 29 height 26
select select "17"
click at [717, 408] on select "00 01 02 03 04 05 06 07 08 09 10 11 12 13 14 15 16 17 18 19 20 21 22 23" at bounding box center [731, 421] width 29 height 26
type input "17:00"
click at [768, 413] on select "00 01 02 03 04 05 06 07 08 09 10 11 12 13 14 15 16 17 18 19 20 21 22 23 24 25 2…" at bounding box center [765, 421] width 29 height 26
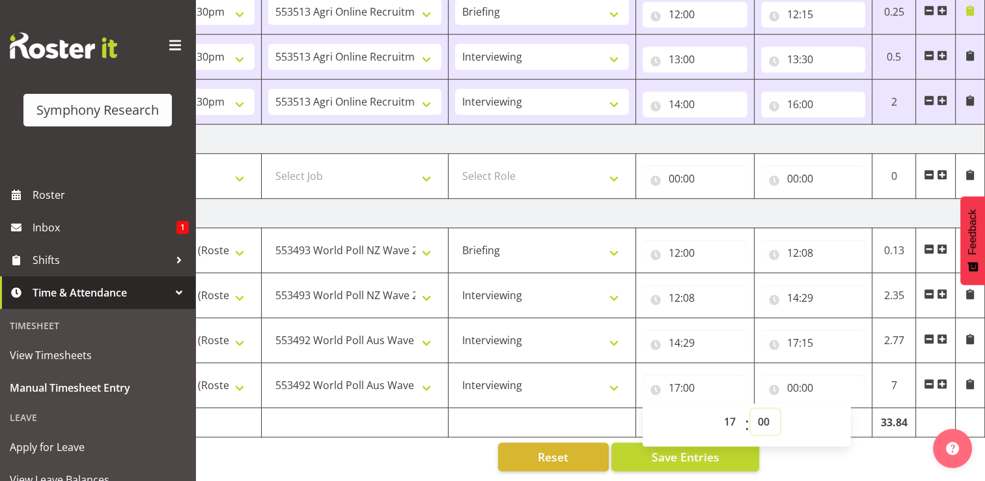
select select "45"
click at [751, 408] on select "00 01 02 03 04 05 06 07 08 09 10 11 12 13 14 15 16 17 18 19 20 21 22 23 24 25 2…" at bounding box center [765, 421] width 29 height 26
type input "17:45"
click at [805, 378] on input "00:00" at bounding box center [813, 387] width 105 height 26
click at [851, 415] on select "00 01 02 03 04 05 06 07 08 09 10 11 12 13 14 15 16 17 18 19 20 21 22 23" at bounding box center [849, 421] width 29 height 26
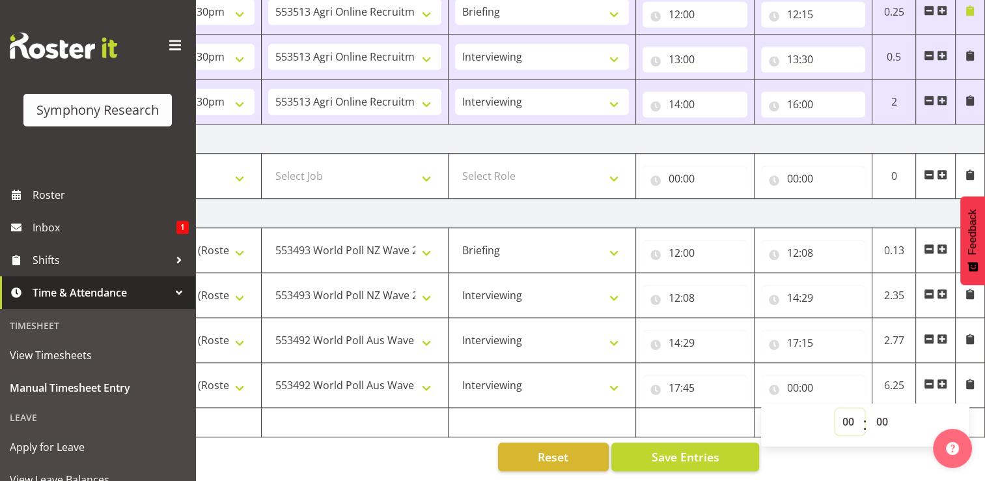
select select "19"
click at [835, 408] on select "00 01 02 03 04 05 06 07 08 09 10 11 12 13 14 15 16 17 18 19 20 21 22 23" at bounding box center [849, 421] width 29 height 26
type input "19:00"
click at [690, 448] on span "Save Entries" at bounding box center [685, 456] width 68 height 17
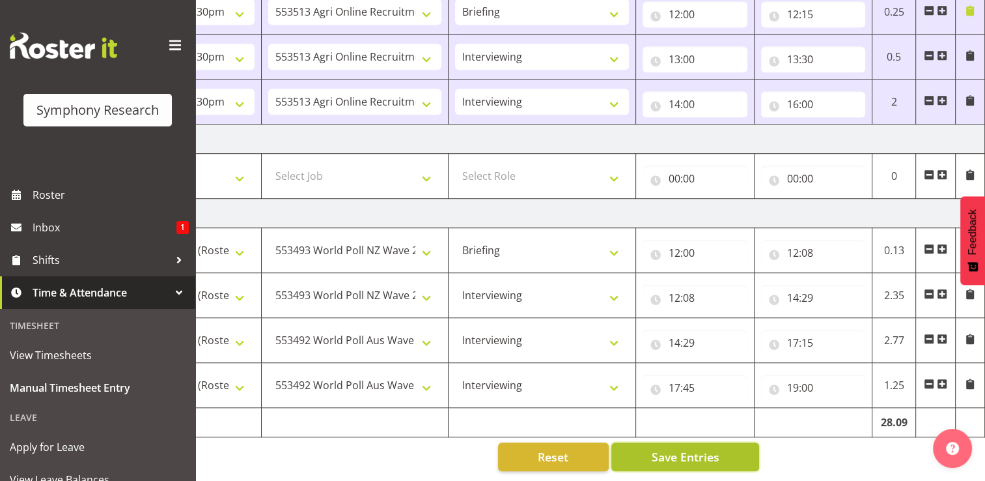
click at [687, 449] on span "Save Entries" at bounding box center [685, 456] width 68 height 17
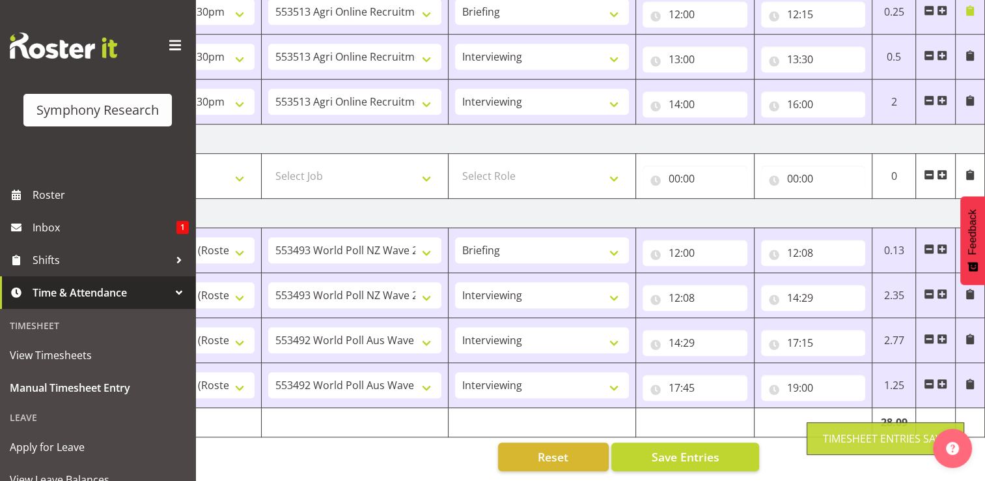
scroll to position [0, 164]
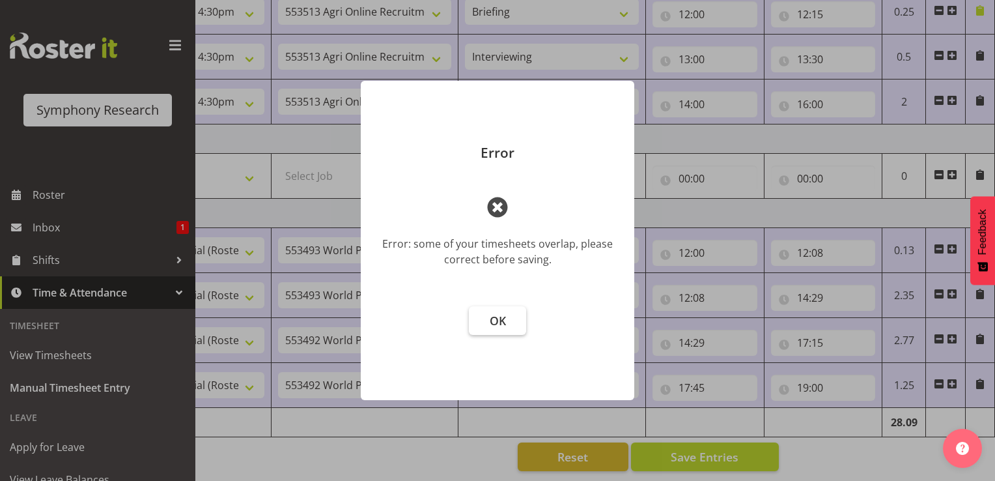
click at [498, 320] on span "OK" at bounding box center [498, 321] width 16 height 16
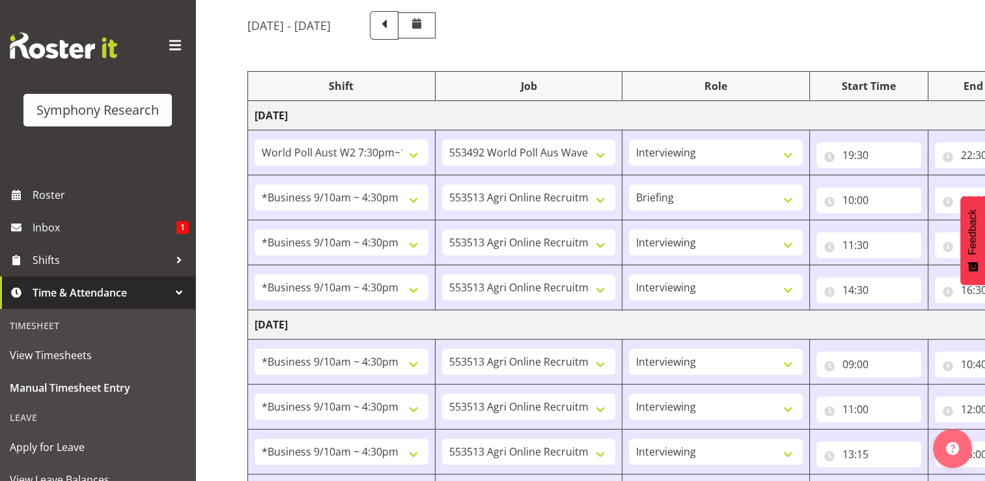
scroll to position [72, 0]
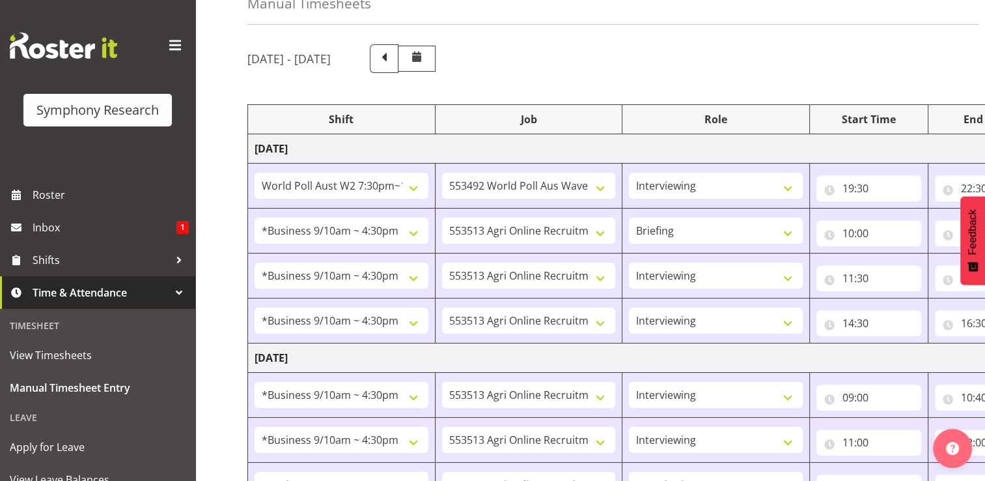
drag, startPoint x: 977, startPoint y: 277, endPoint x: 977, endPoint y: 311, distance: 34.5
click at [977, 311] on body "Symphony Research Roster Inbox 1 Shifts Time & Attendance Timesheet View Timesh…" at bounding box center [492, 168] width 985 height 481
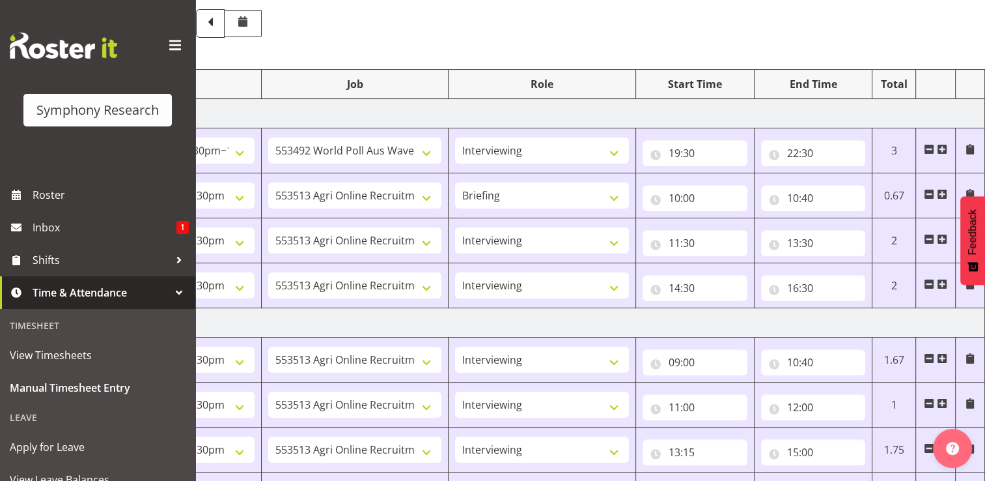
scroll to position [105, 0]
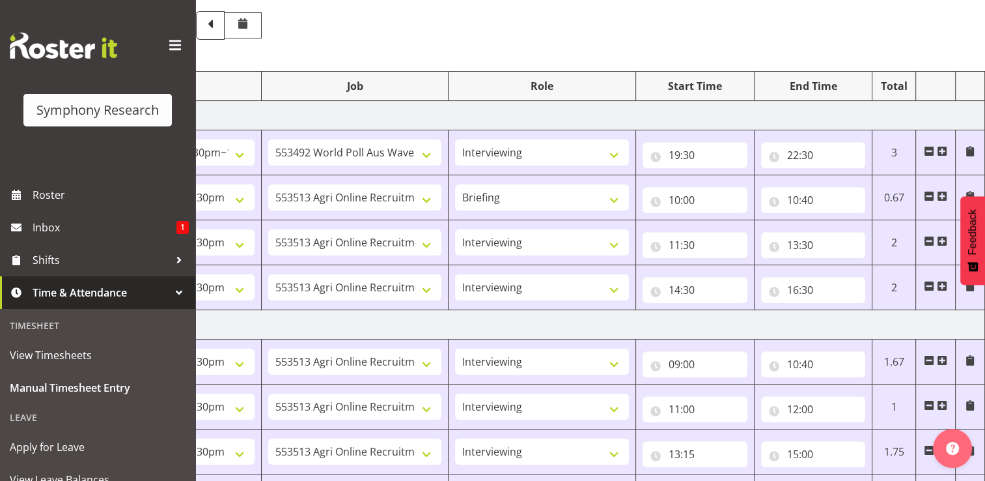
click at [929, 150] on span at bounding box center [929, 151] width 10 height 10
select select "26078"
select select "10691"
select select "297"
type input "10:00"
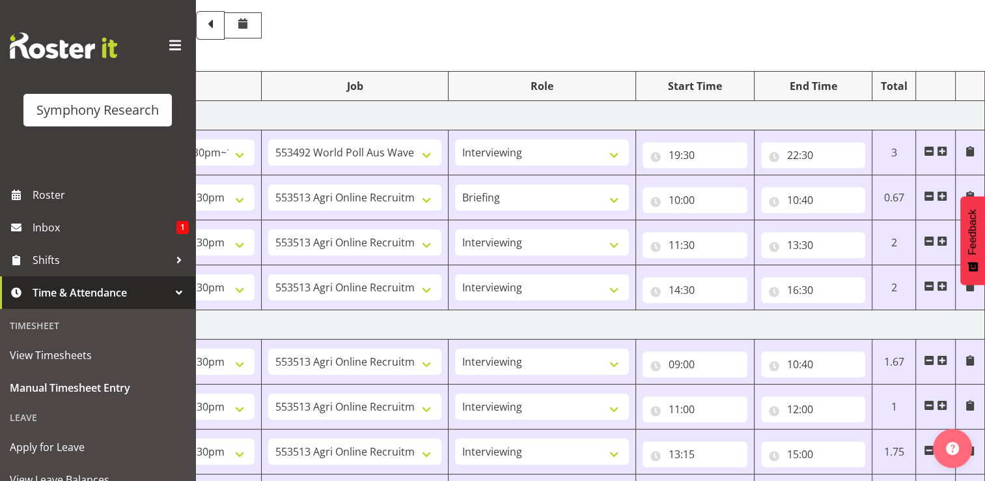
type input "10:40"
select select "47"
type input "11:30"
type input "13:30"
type input "14:30"
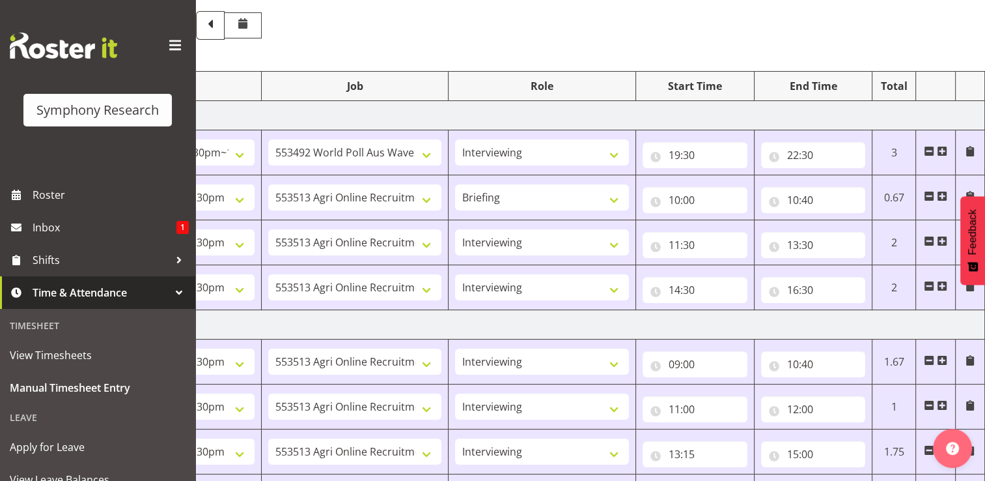
type input "16:30"
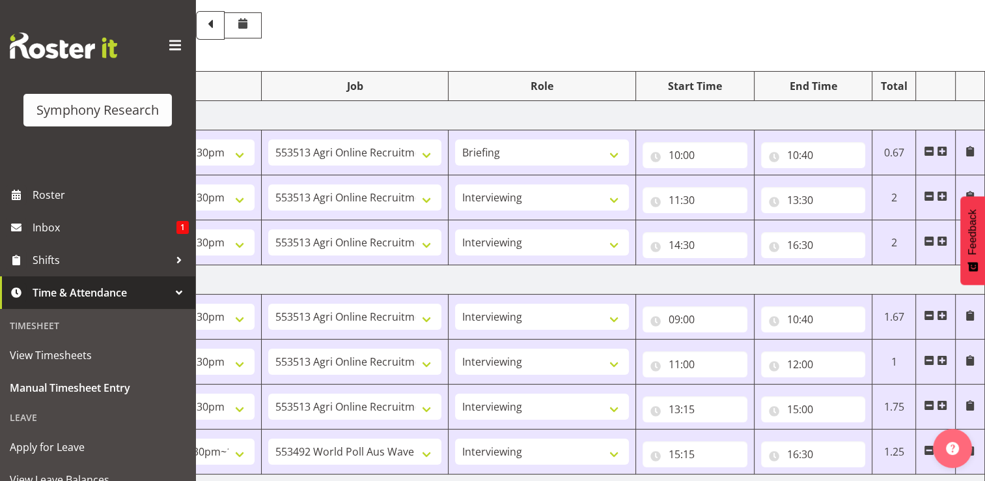
click at [946, 238] on span at bounding box center [942, 241] width 10 height 10
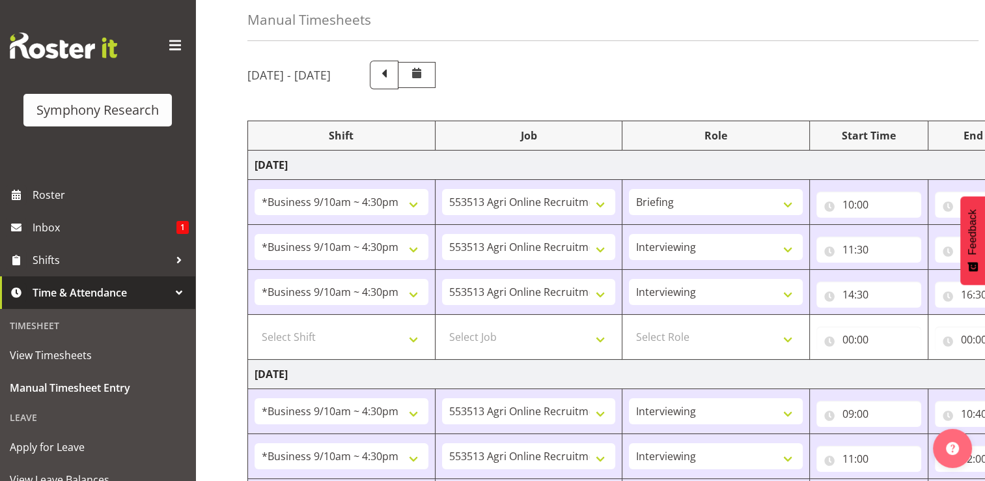
scroll to position [90, 0]
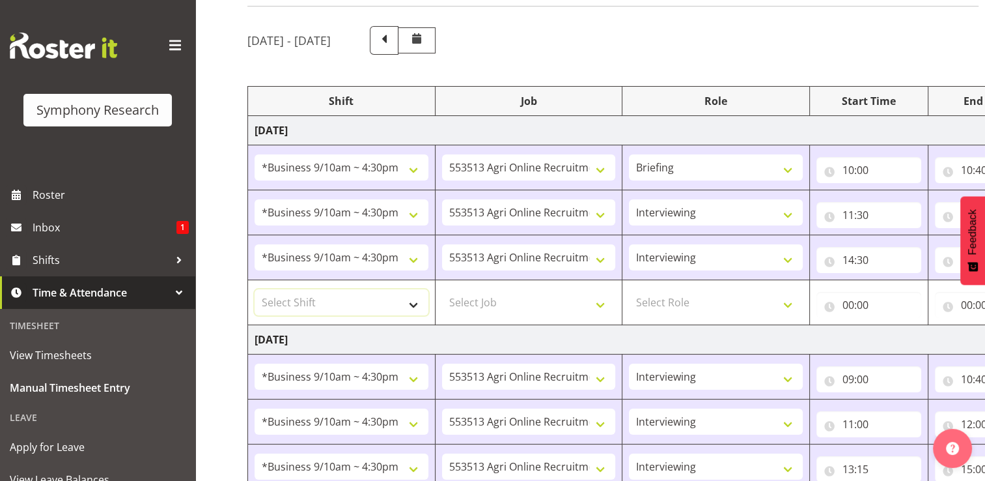
click at [295, 305] on select "Select Shift !!Weekend Residential (Roster IT Shift Label) *Business 9/10am ~ 4…" at bounding box center [342, 302] width 174 height 26
select select "56692"
click at [255, 289] on select "Select Shift !!Weekend Residential (Roster IT Shift Label) *Business 9/10am ~ 4…" at bounding box center [342, 302] width 174 height 26
click at [606, 304] on select "Select Job 550060 IF Admin 553492 World Poll Aus Wave 2 Main 2025 553493 World …" at bounding box center [529, 302] width 174 height 26
select select "10499"
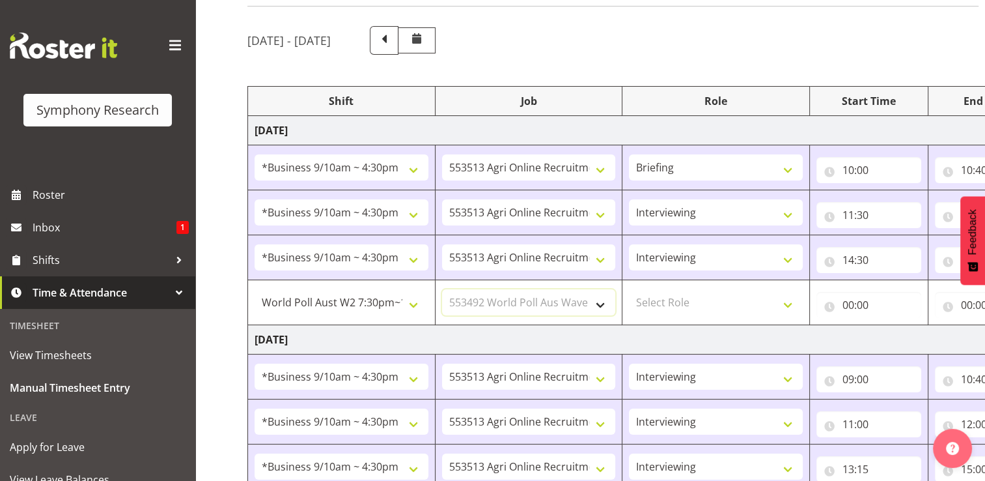
click at [442, 289] on select "Select Job 550060 IF Admin 553492 World Poll Aus Wave 2 Main 2025 553493 World …" at bounding box center [529, 302] width 174 height 26
click at [788, 305] on select "Select Role Briefing Interviewing" at bounding box center [716, 302] width 174 height 26
select select "47"
click at [629, 289] on select "Select Role Briefing Interviewing" at bounding box center [716, 302] width 174 height 26
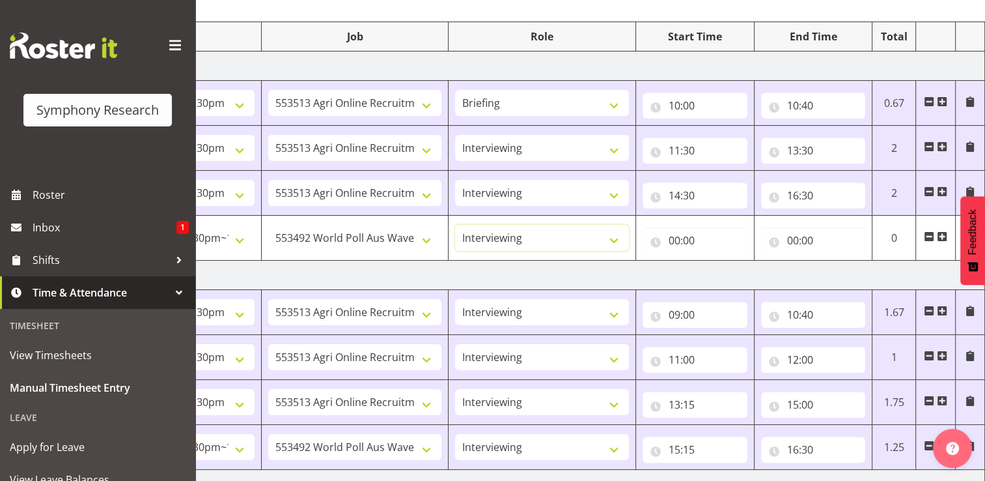
scroll to position [153, 0]
click at [686, 242] on input "00:00" at bounding box center [695, 242] width 105 height 26
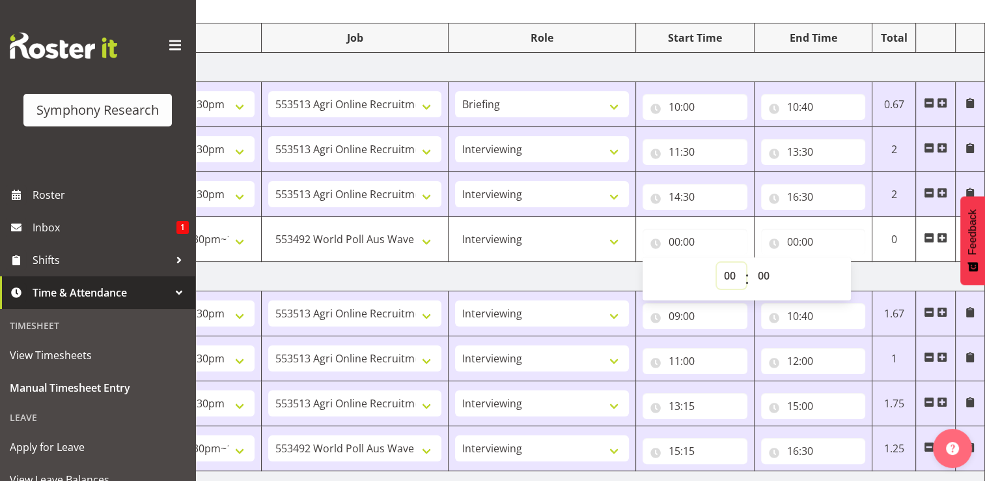
click at [731, 275] on select "00 01 02 03 04 05 06 07 08 09 10 11 12 13 14 15 16 17 18 19 20 21 22 23" at bounding box center [731, 275] width 29 height 26
select select "19"
click at [717, 262] on select "00 01 02 03 04 05 06 07 08 09 10 11 12 13 14 15 16 17 18 19 20 21 22 23" at bounding box center [731, 275] width 29 height 26
type input "19:00"
click at [770, 274] on select "00 01 02 03 04 05 06 07 08 09 10 11 12 13 14 15 16 17 18 19 20 21 22 23 24 25 2…" at bounding box center [765, 275] width 29 height 26
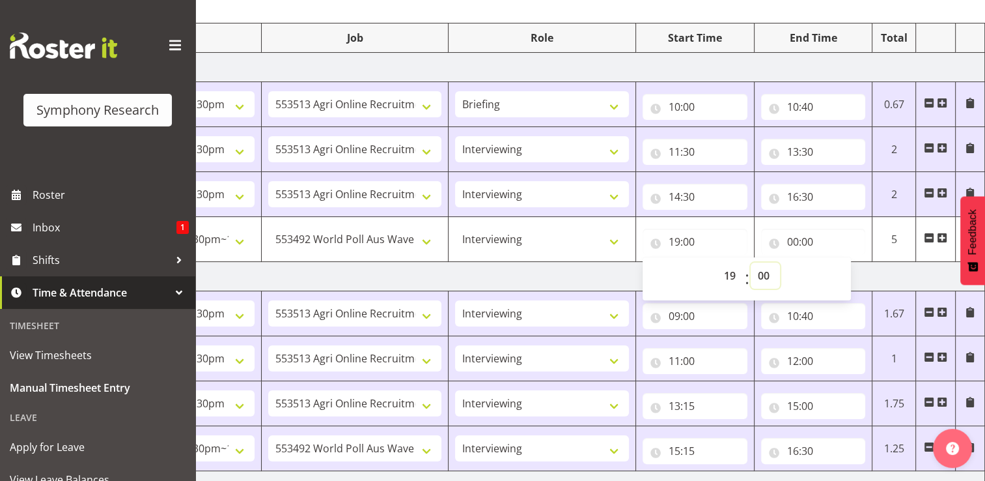
select select "30"
click at [751, 262] on select "00 01 02 03 04 05 06 07 08 09 10 11 12 13 14 15 16 17 18 19 20 21 22 23 24 25 2…" at bounding box center [765, 275] width 29 height 26
type input "19:30"
click at [809, 244] on input "00:00" at bounding box center [813, 242] width 105 height 26
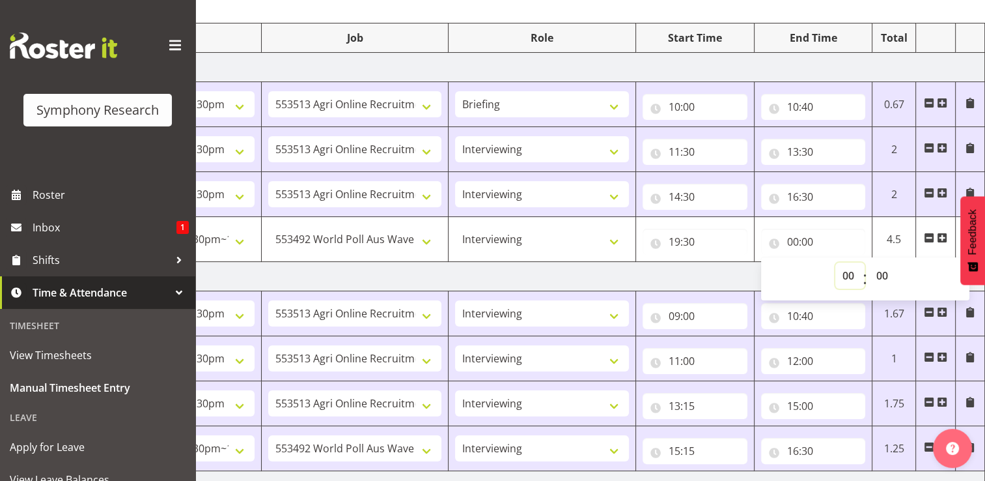
click at [847, 273] on select "00 01 02 03 04 05 06 07 08 09 10 11 12 13 14 15 16 17 18 19 20 21 22 23" at bounding box center [849, 275] width 29 height 26
select select "22"
click at [835, 262] on select "00 01 02 03 04 05 06 07 08 09 10 11 12 13 14 15 16 17 18 19 20 21 22 23" at bounding box center [849, 275] width 29 height 26
type input "22:00"
click at [888, 276] on select "00 01 02 03 04 05 06 07 08 09 10 11 12 13 14 15 16 17 18 19 20 21 22 23 24 25 2…" at bounding box center [883, 275] width 29 height 26
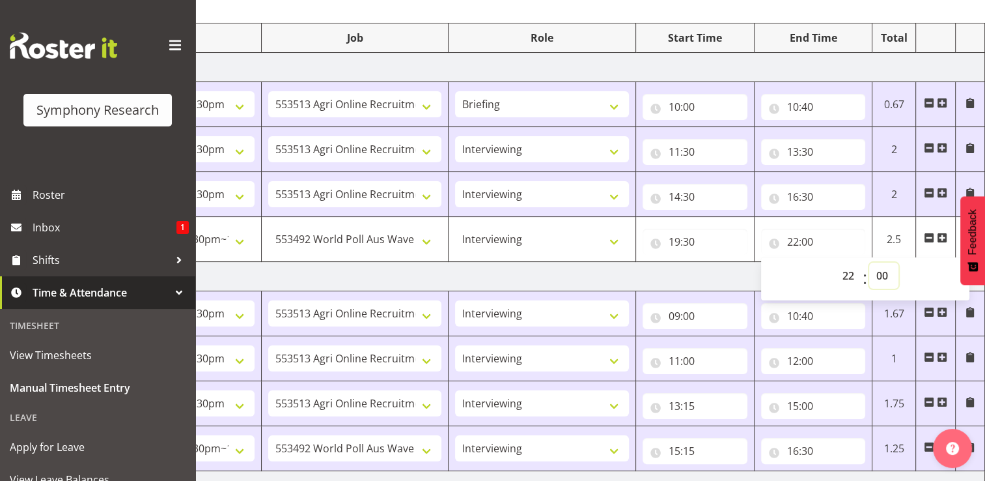
select select "30"
click at [869, 262] on select "00 01 02 03 04 05 06 07 08 09 10 11 12 13 14 15 16 17 18 19 20 21 22 23 24 25 2…" at bounding box center [883, 275] width 29 height 26
type input "22:30"
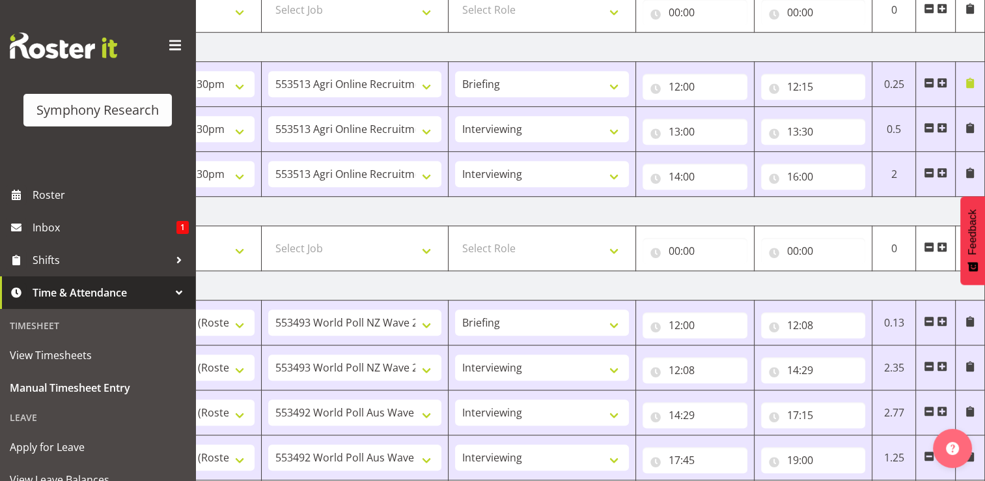
scroll to position [952, 0]
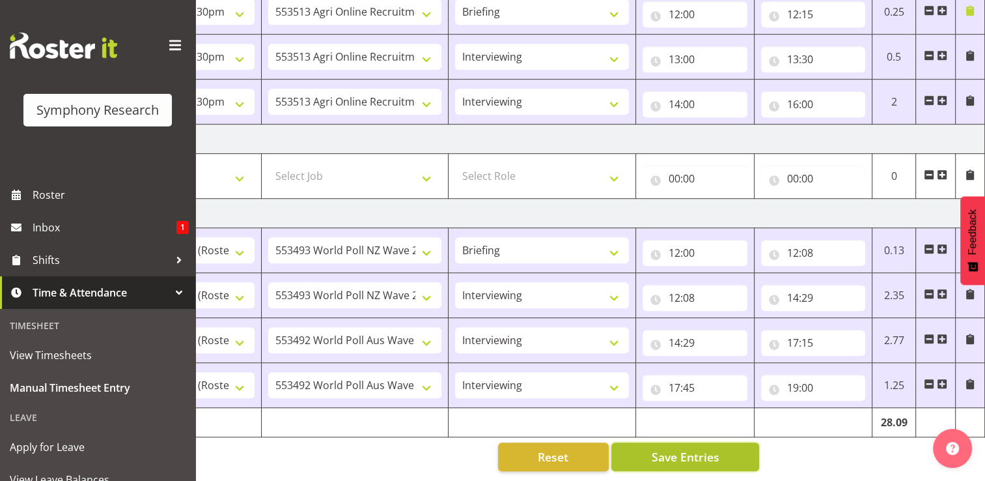
click at [698, 448] on span "Save Entries" at bounding box center [685, 456] width 68 height 17
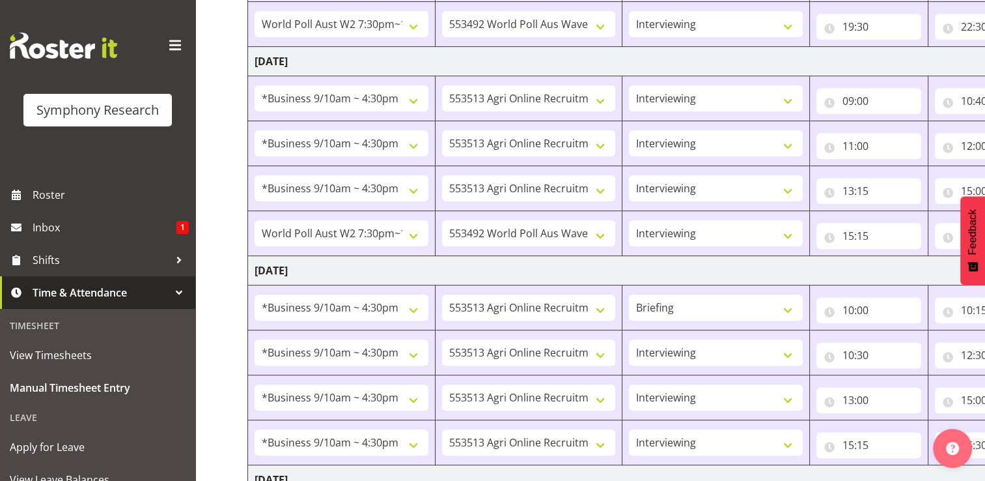
scroll to position [370, 0]
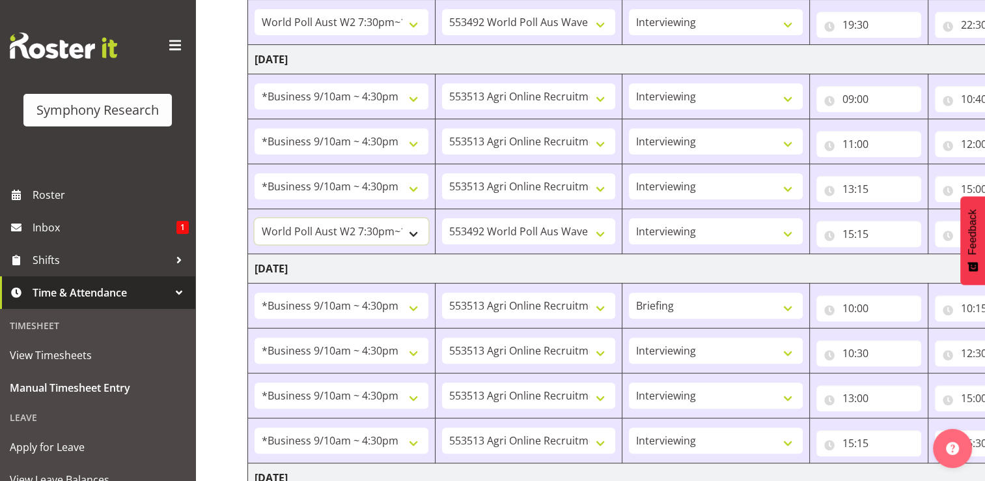
click at [415, 232] on select "!!Weekend Residential (Roster IT Shift Label) *Business 9/10am ~ 4:30pm *Busine…" at bounding box center [342, 231] width 174 height 26
select select "26078"
click at [255, 218] on select "!!Weekend Residential (Roster IT Shift Label) *Business 9/10am ~ 4:30pm *Busine…" at bounding box center [342, 231] width 174 height 26
click at [602, 235] on select "550060 IF Admin 553492 World Poll Aus Wave 2 Main 2025 553493 World Poll NZ Wav…" at bounding box center [529, 231] width 174 height 26
select select "10691"
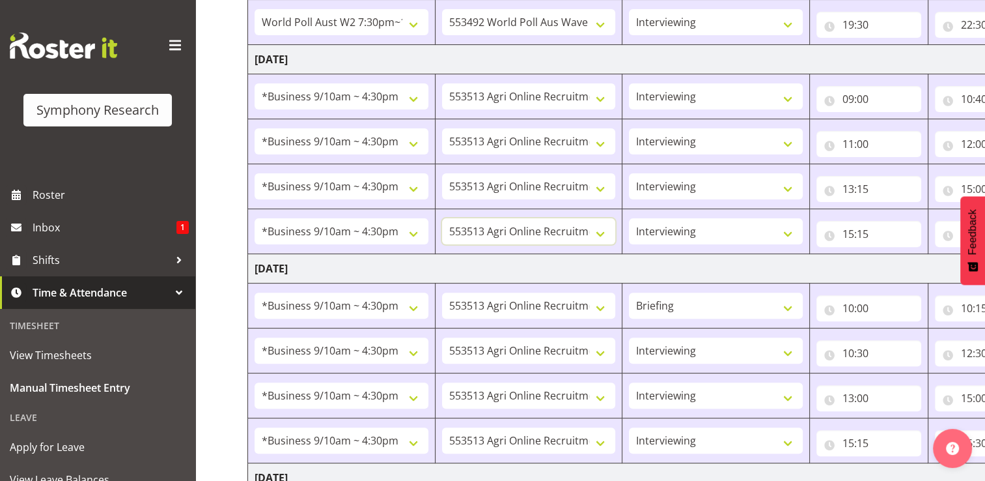
click at [442, 218] on select "550060 IF Admin 553492 World Poll Aus Wave 2 Main 2025 553493 World Poll NZ Wav…" at bounding box center [529, 231] width 174 height 26
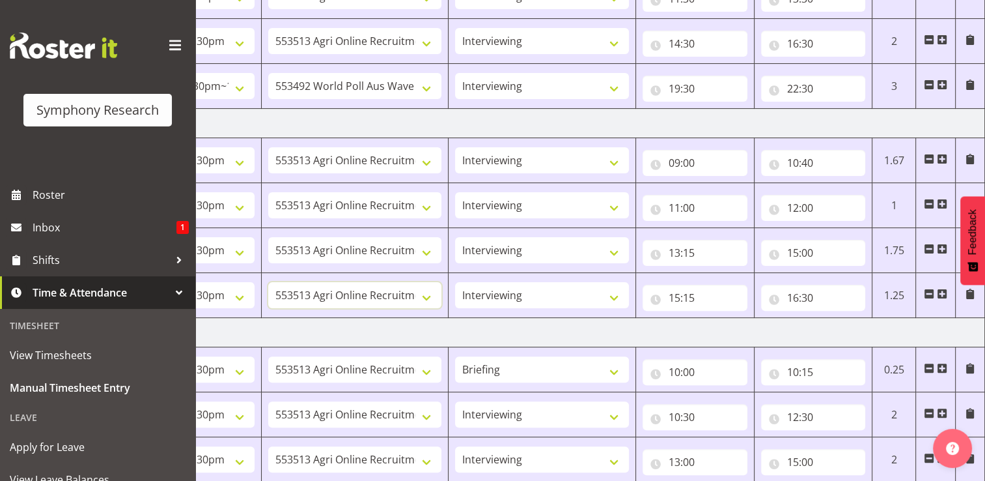
scroll to position [321, 0]
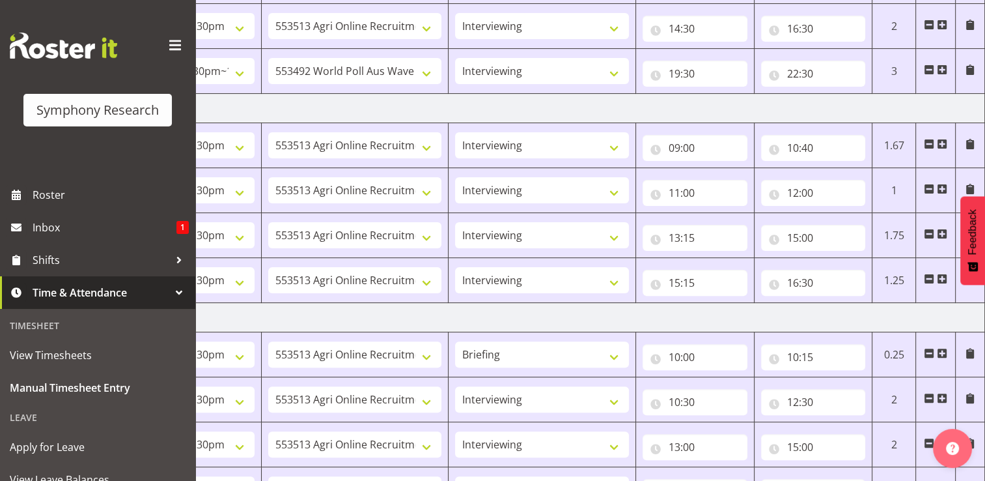
click at [941, 279] on span at bounding box center [942, 278] width 10 height 10
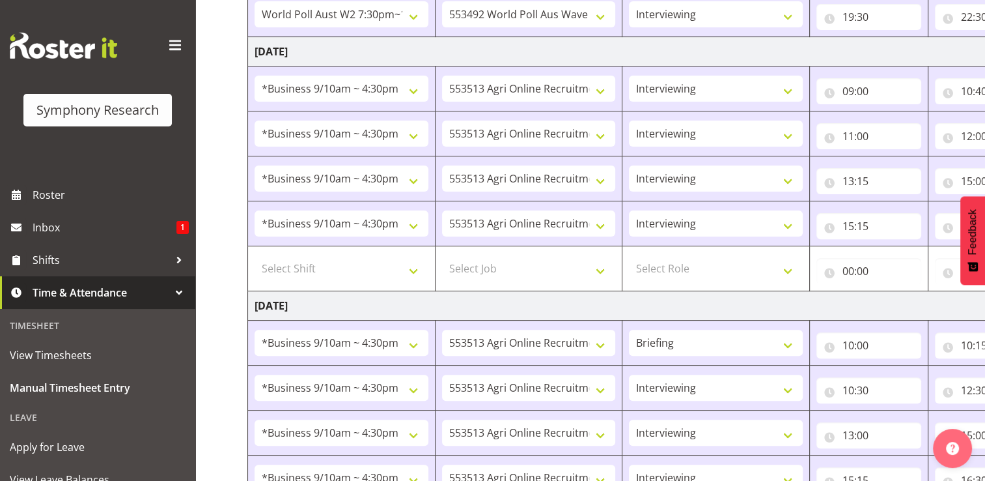
scroll to position [366, 0]
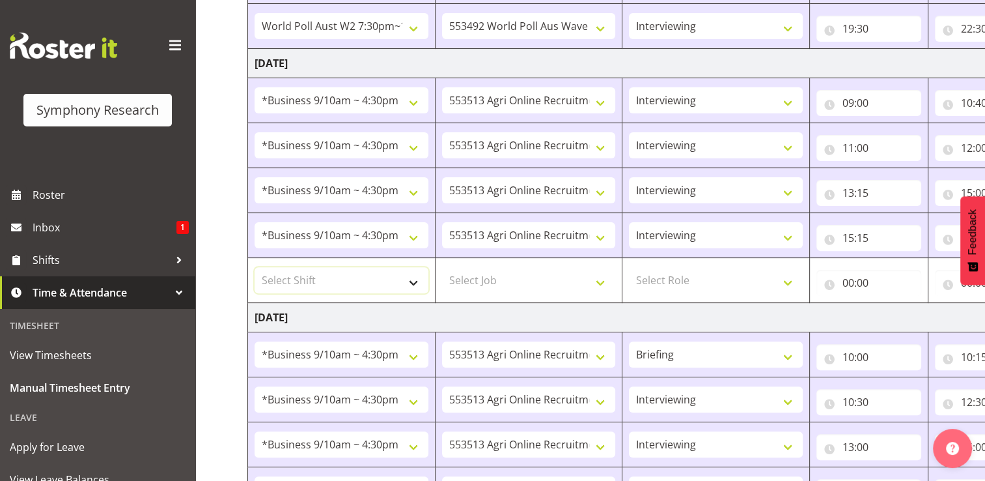
click at [412, 280] on select "Select Shift !!Weekend Residential (Roster IT Shift Label) *Business 9/10am ~ 4…" at bounding box center [342, 280] width 174 height 26
select select "57511"
click at [255, 267] on select "Select Shift !!Weekend Residential (Roster IT Shift Label) *Business 9/10am ~ 4…" at bounding box center [342, 280] width 174 height 26
click at [604, 283] on select "Select Job 550060 IF Admin 553492 World Poll Aus Wave 2 Main 2025 553493 World …" at bounding box center [529, 280] width 174 height 26
select select "10499"
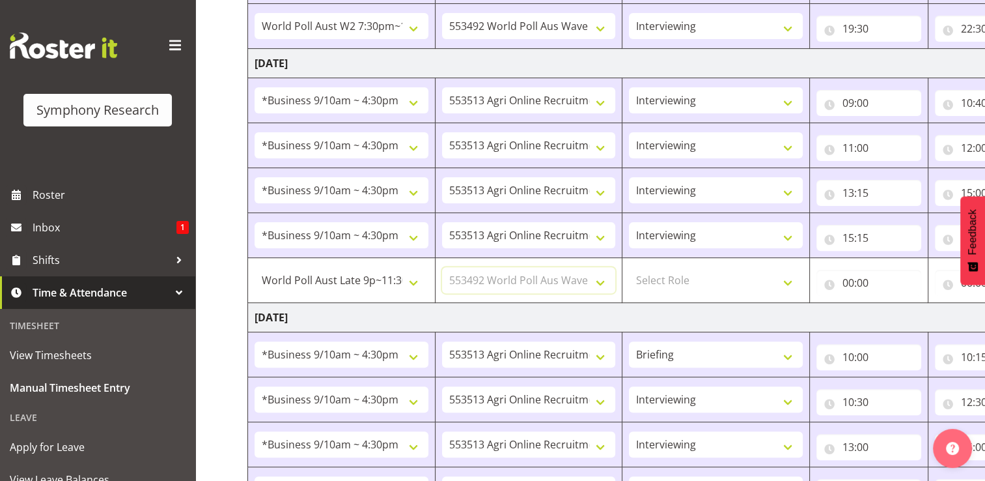
click at [442, 267] on select "Select Job 550060 IF Admin 553492 World Poll Aus Wave 2 Main 2025 553493 World …" at bounding box center [529, 280] width 174 height 26
click at [791, 283] on select "Select Role Briefing Interviewing" at bounding box center [716, 280] width 174 height 26
select select "47"
click at [629, 267] on select "Select Role Briefing Interviewing" at bounding box center [716, 280] width 174 height 26
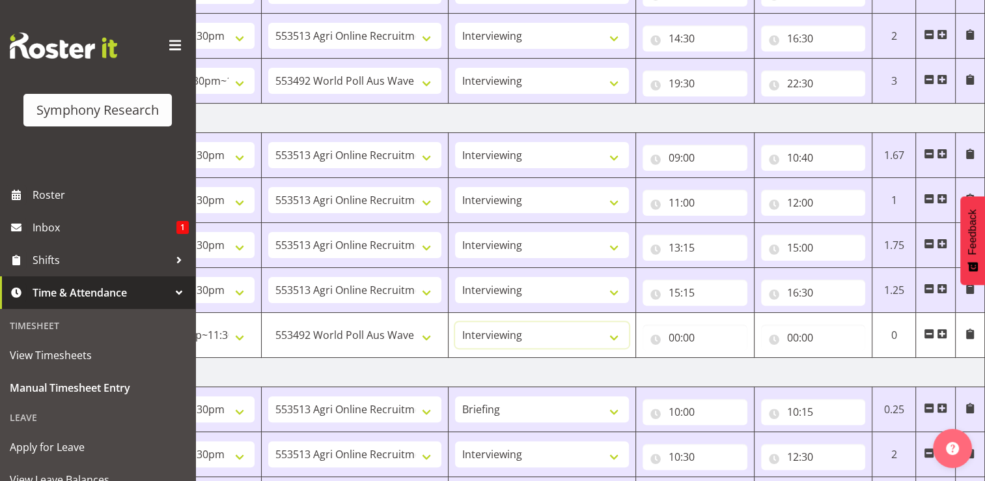
scroll to position [305, 0]
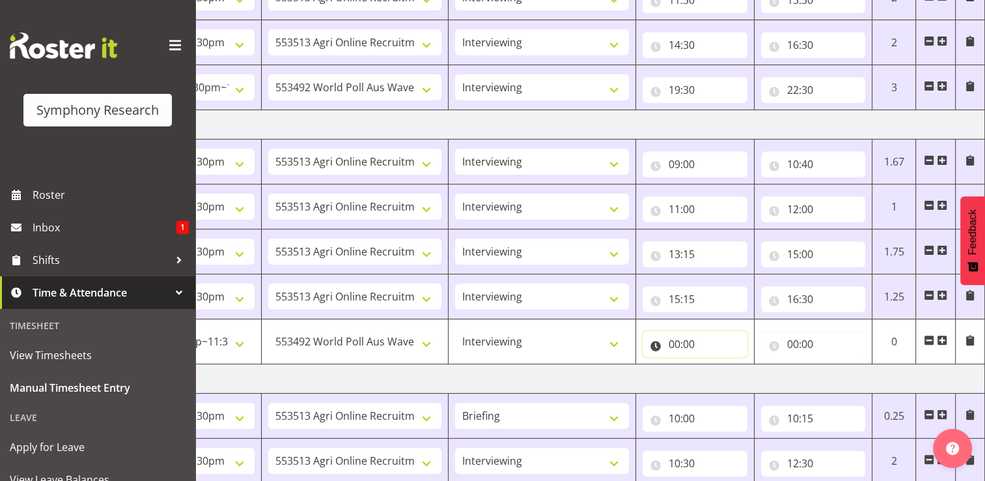
click at [680, 343] on input "00:00" at bounding box center [695, 344] width 105 height 26
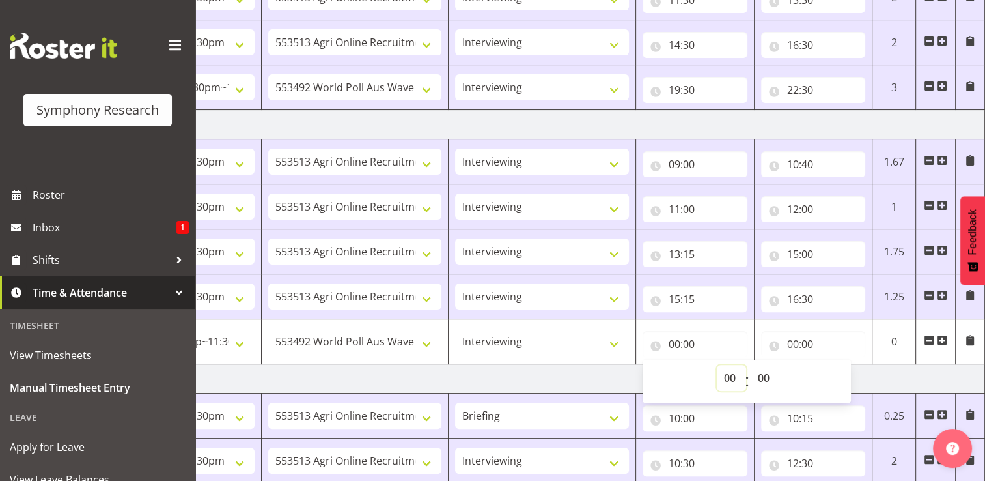
click at [730, 376] on select "00 01 02 03 04 05 06 07 08 09 10 11 12 13 14 15 16 17 18 19 20 21 22 23" at bounding box center [731, 378] width 29 height 26
select select "20"
click at [717, 365] on select "00 01 02 03 04 05 06 07 08 09 10 11 12 13 14 15 16 17 18 19 20 21 22 23" at bounding box center [731, 378] width 29 height 26
type input "20:00"
click at [807, 343] on input "00:00" at bounding box center [813, 344] width 105 height 26
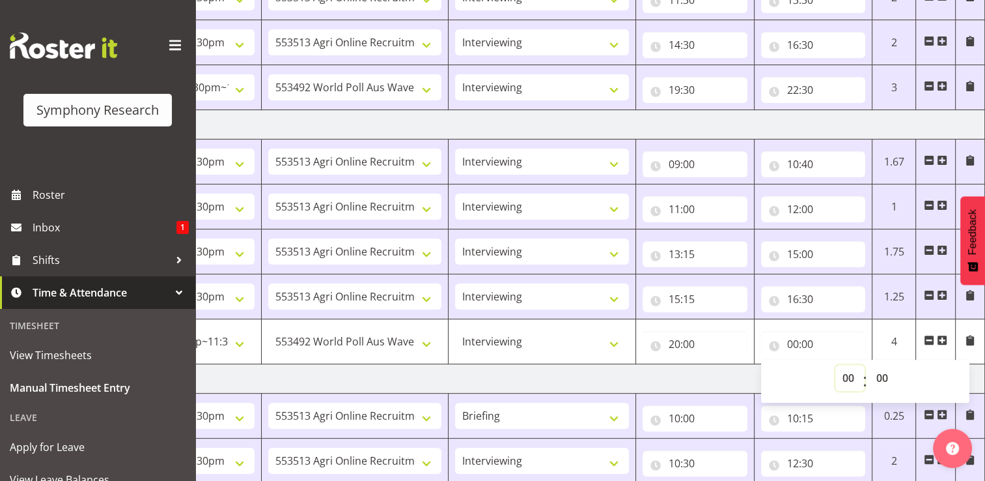
click at [851, 378] on select "00 01 02 03 04 05 06 07 08 09 10 11 12 13 14 15 16 17 18 19 20 21 22 23" at bounding box center [849, 378] width 29 height 26
select select "22"
click at [835, 365] on select "00 01 02 03 04 05 06 07 08 09 10 11 12 13 14 15 16 17 18 19 20 21 22 23" at bounding box center [849, 378] width 29 height 26
type input "22:00"
click at [891, 376] on select "00 01 02 03 04 05 06 07 08 09 10 11 12 13 14 15 16 17 18 19 20 21 22 23 24 25 2…" at bounding box center [883, 378] width 29 height 26
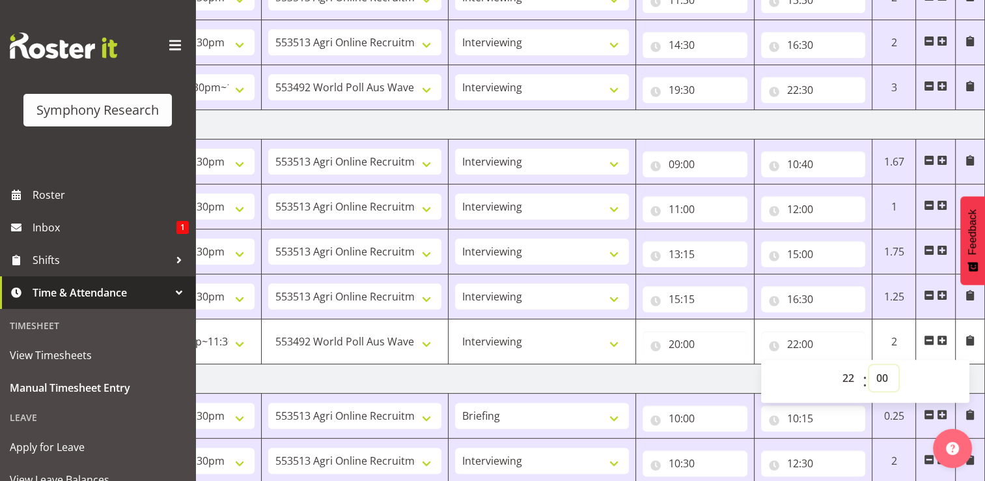
select select "30"
click at [869, 365] on select "00 01 02 03 04 05 06 07 08 09 10 11 12 13 14 15 16 17 18 19 20 21 22 23 24 25 2…" at bounding box center [883, 378] width 29 height 26
type input "22:30"
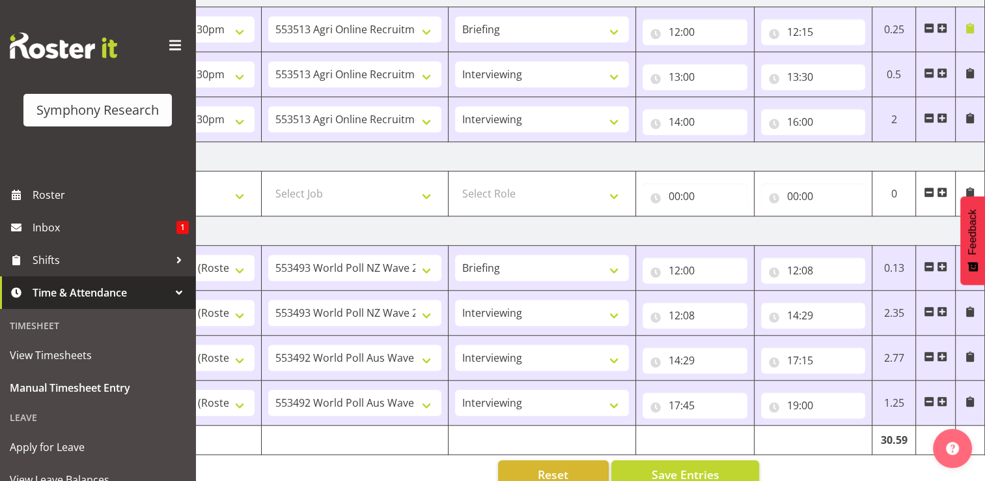
scroll to position [997, 0]
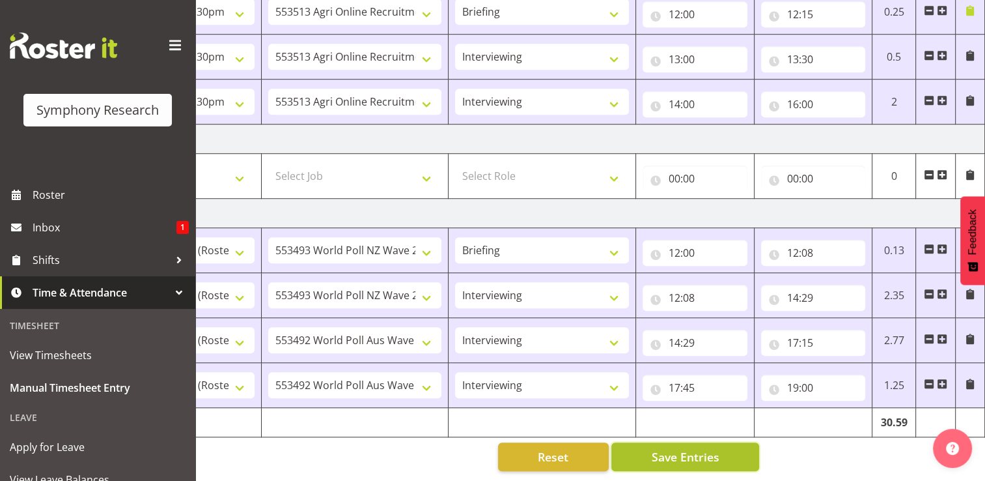
click at [671, 448] on span "Save Entries" at bounding box center [685, 456] width 68 height 17
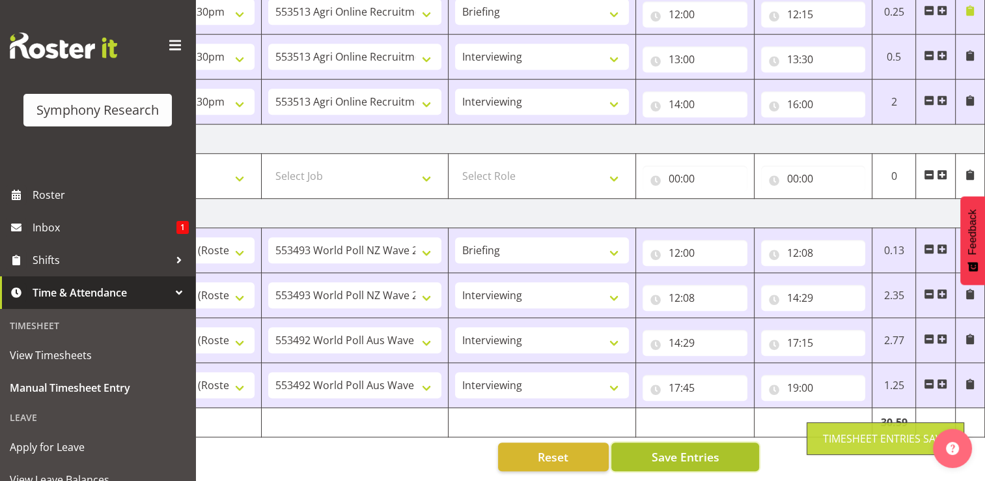
click at [679, 451] on span "Save Entries" at bounding box center [685, 456] width 68 height 17
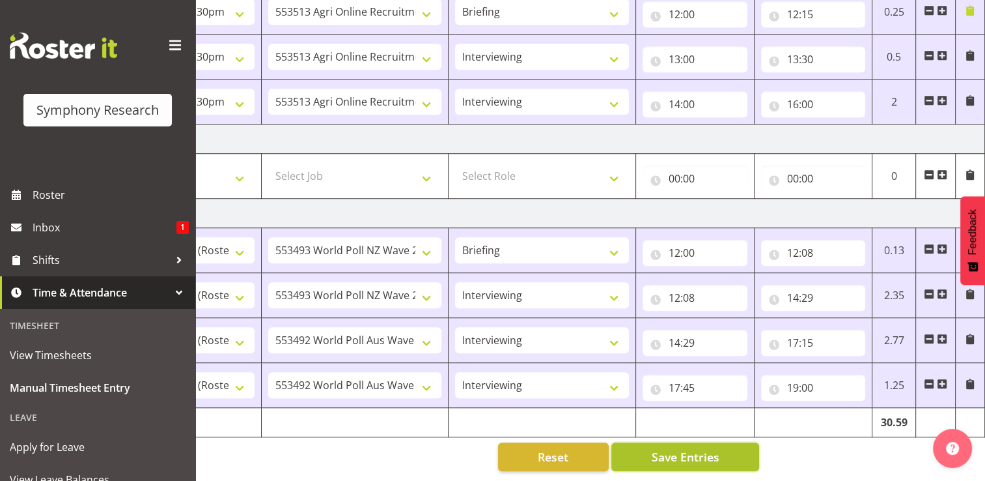
click at [700, 449] on span "Save Entries" at bounding box center [685, 456] width 68 height 17
click at [699, 449] on span "Save Entries" at bounding box center [685, 456] width 68 height 17
